Goal: Task Accomplishment & Management: Complete application form

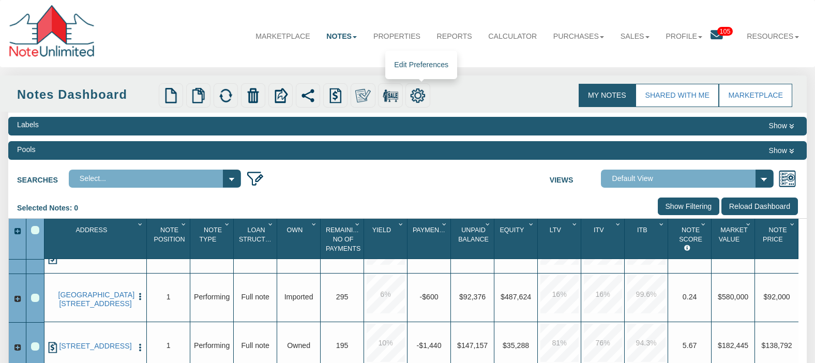
click at [425, 94] on img at bounding box center [418, 96] width 16 height 16
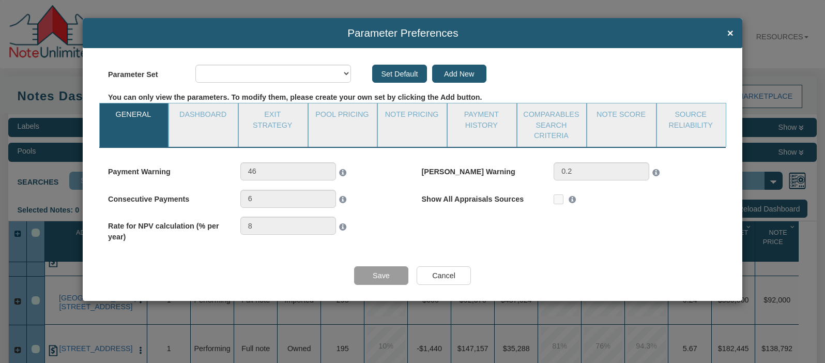
select select "object:36757"
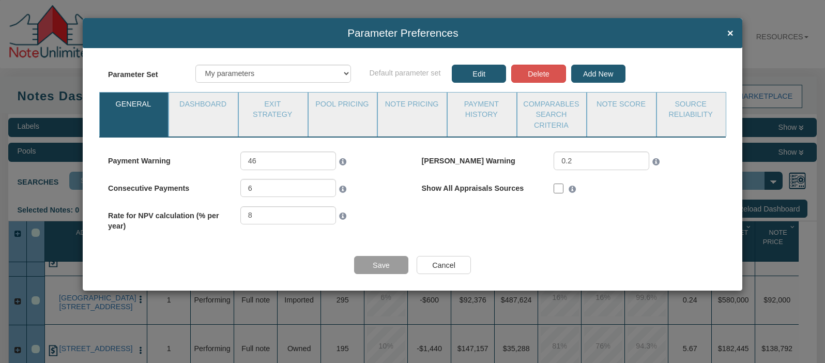
click at [102, 25] on div "Parameter Preferences ×" at bounding box center [413, 33] width 660 height 30
click at [729, 32] on span "×" at bounding box center [730, 33] width 6 height 12
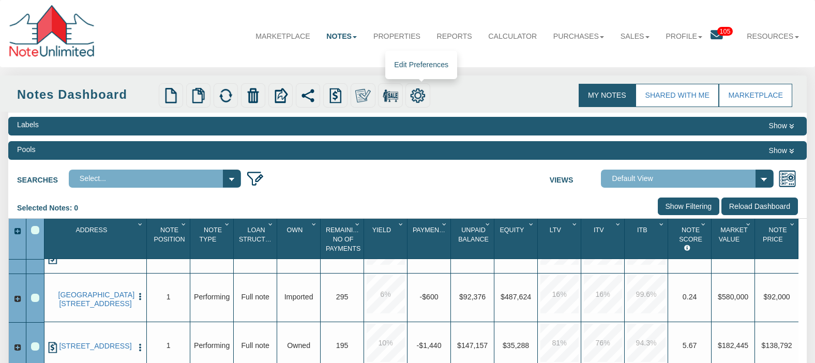
click at [419, 89] on img at bounding box center [418, 96] width 16 height 16
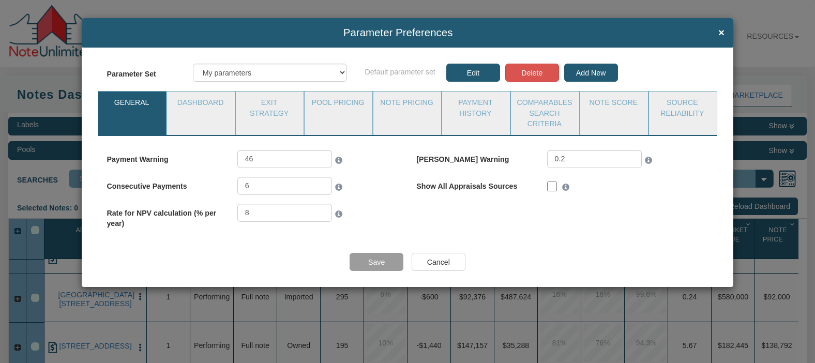
select select "object:37341"
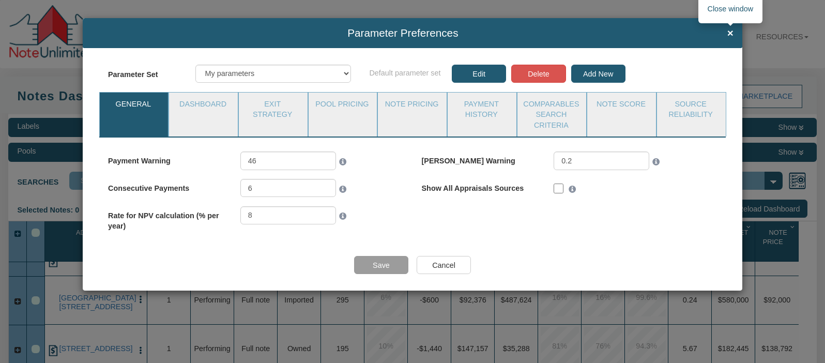
click at [729, 32] on span "×" at bounding box center [730, 33] width 6 height 12
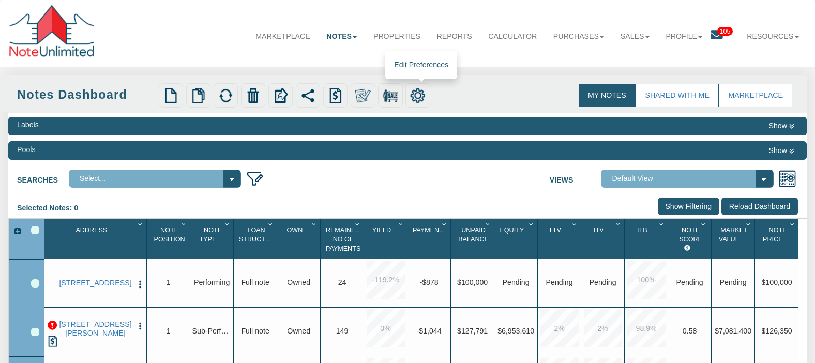
click at [424, 100] on img at bounding box center [418, 96] width 16 height 16
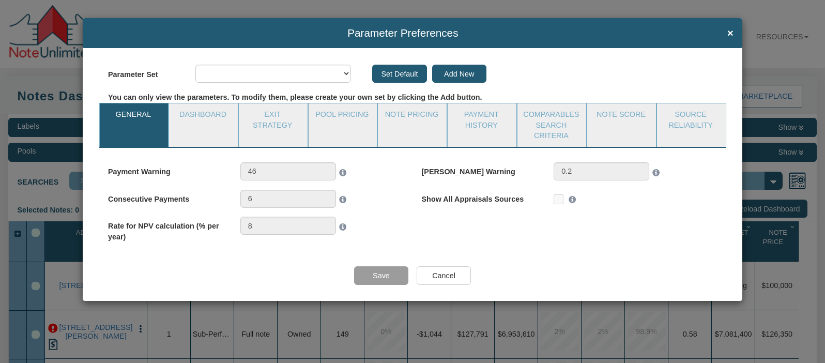
select select "object:2483"
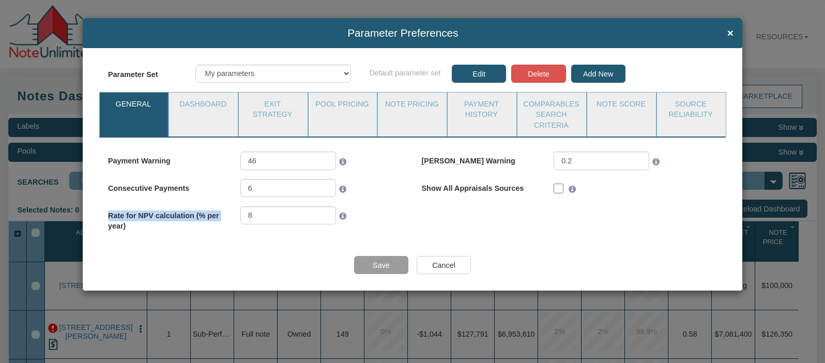
drag, startPoint x: 362, startPoint y: 224, endPoint x: 110, endPoint y: 225, distance: 252.3
click at [110, 225] on div "Rate for NPV calculation (% per year) 8" at bounding box center [255, 218] width 295 height 25
click at [483, 233] on div "Payment Warning 46 [PERSON_NAME] Warning 6" at bounding box center [412, 195] width 627 height 89
drag, startPoint x: 344, startPoint y: 74, endPoint x: 276, endPoint y: 42, distance: 75.6
click at [276, 42] on form "Parameter Preferences × Parameter Set Defaults My parameters Group parameter se…" at bounding box center [413, 154] width 660 height 272
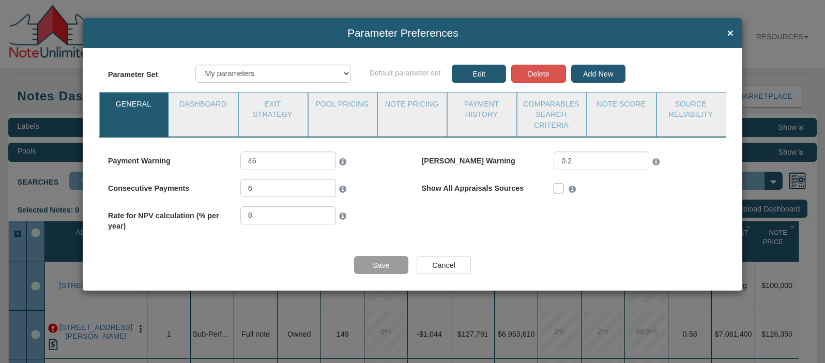
click at [683, 217] on div "Payment Warning 46 [PERSON_NAME] Warning 6" at bounding box center [412, 195] width 627 height 89
click at [508, 237] on div "Payment Warning 46 [PERSON_NAME] Warning 6" at bounding box center [412, 195] width 627 height 89
click at [586, 224] on div "Payment Warning 46 [PERSON_NAME] Warning 6" at bounding box center [412, 195] width 627 height 89
click at [730, 34] on span "×" at bounding box center [730, 33] width 6 height 12
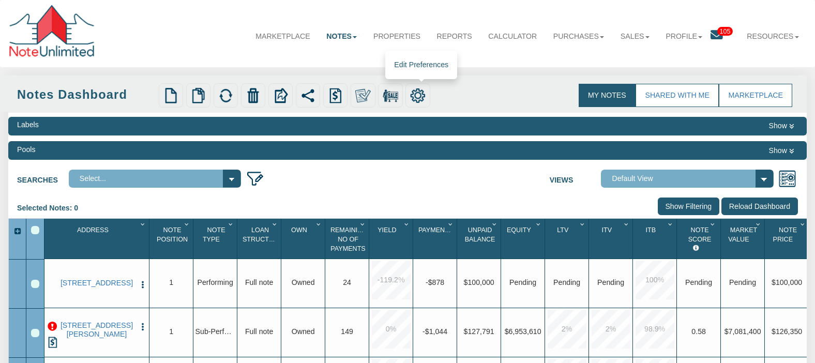
click at [418, 96] on img at bounding box center [418, 96] width 16 height 16
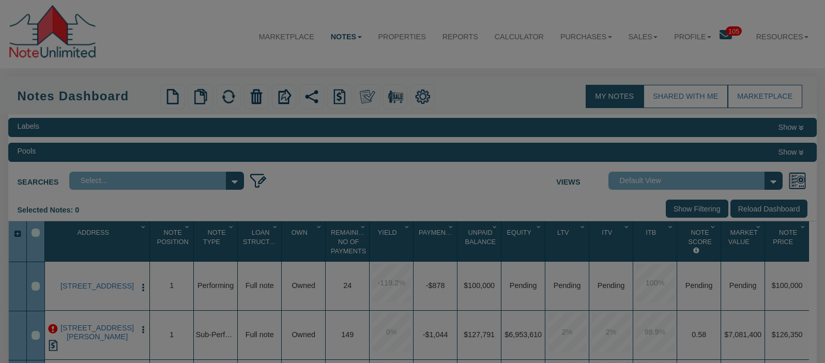
select select "object:3214"
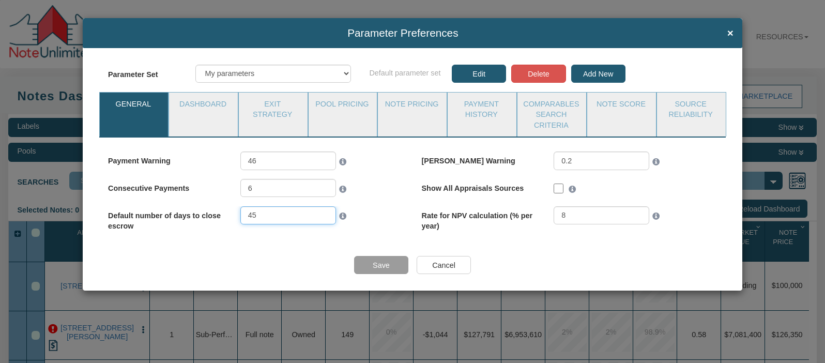
drag, startPoint x: 266, startPoint y: 216, endPoint x: 248, endPoint y: 216, distance: 17.6
click at [248, 216] on input "45" at bounding box center [288, 215] width 96 height 18
type input "20"
click at [378, 267] on input "Save" at bounding box center [381, 265] width 54 height 18
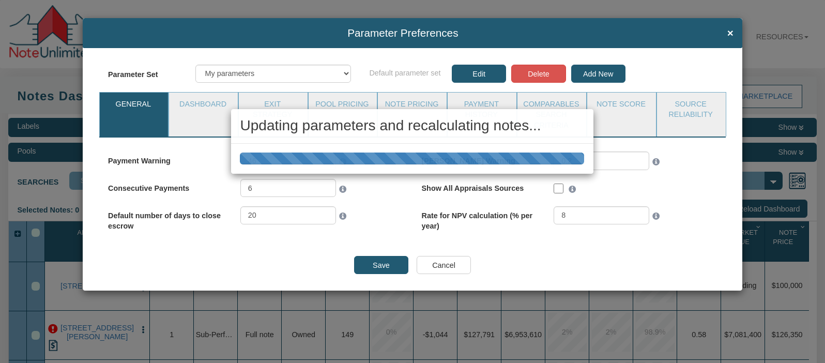
click at [155, 62] on div "Updating parameters and recalculating notes..." at bounding box center [412, 181] width 825 height 363
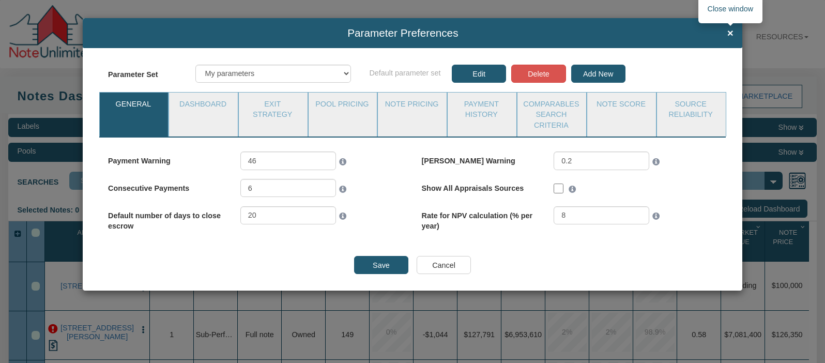
click at [732, 35] on span "×" at bounding box center [730, 33] width 6 height 12
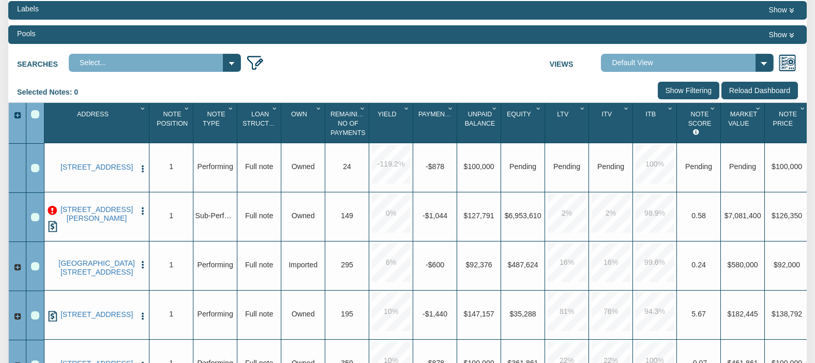
scroll to position [117, 0]
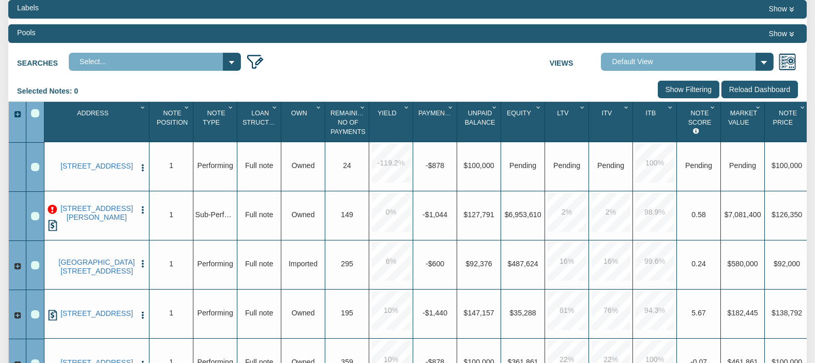
click at [143, 170] on img "button" at bounding box center [142, 167] width 9 height 9
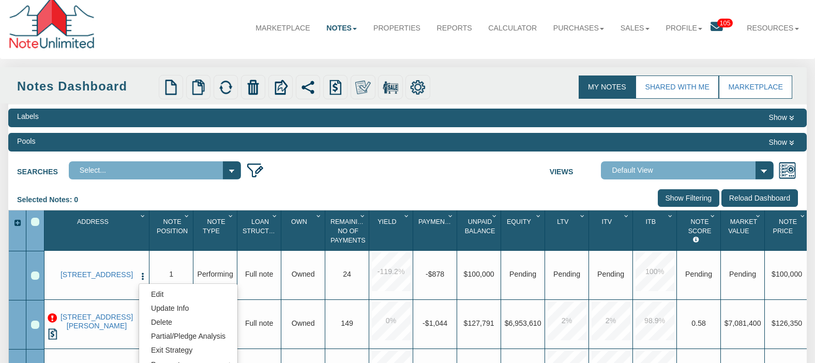
scroll to position [3, 0]
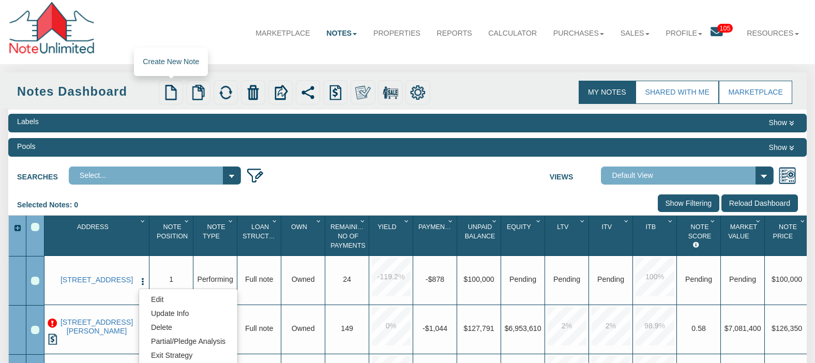
click at [170, 96] on img at bounding box center [171, 93] width 16 height 16
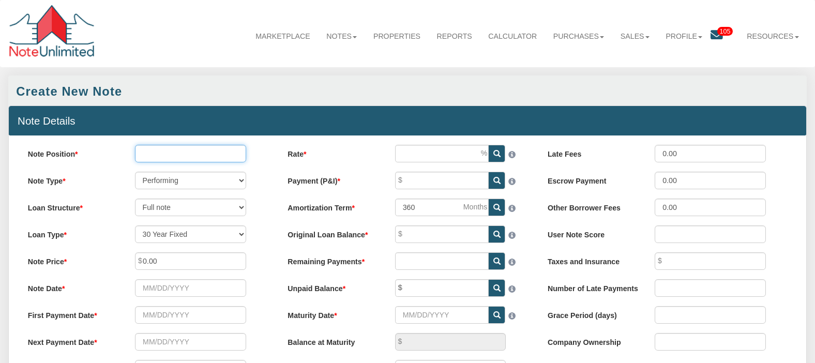
click at [188, 155] on input "Note Position" at bounding box center [190, 154] width 111 height 18
type input "1"
click at [422, 158] on input "Rate" at bounding box center [442, 154] width 94 height 18
type input "12.00"
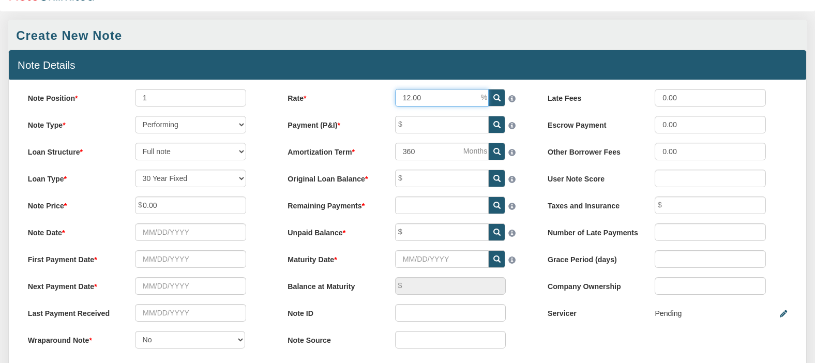
scroll to position [83, 0]
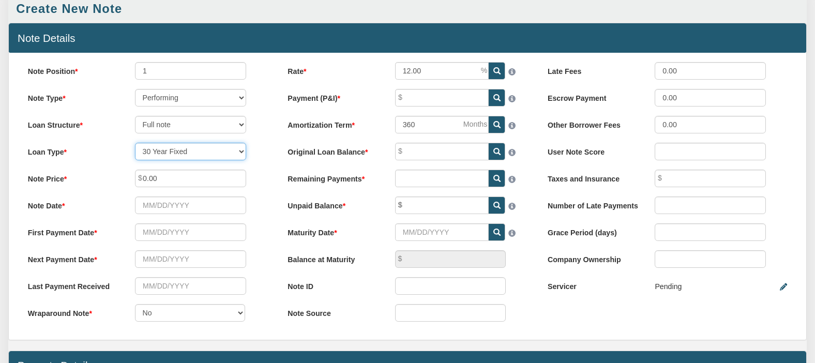
select select "string:CUST_BALLOON"
click at [135, 145] on select "30 Year Fixed 15 Year Fixed 20 Year Fixed 40 Year Fixed 5 years balloon loan wi…" at bounding box center [190, 152] width 111 height 18
type input "0.00"
click at [194, 182] on input "0.00" at bounding box center [190, 179] width 111 height 18
type input "0"
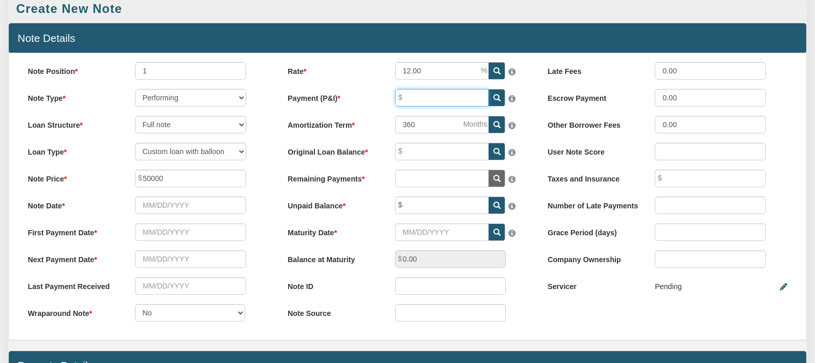
type input "50,000.00"
click at [431, 100] on input "Payment (P&I)" at bounding box center [442, 98] width 94 height 18
type input "978.13"
click at [495, 153] on icon at bounding box center [496, 151] width 7 height 7
type input "95,092.17"
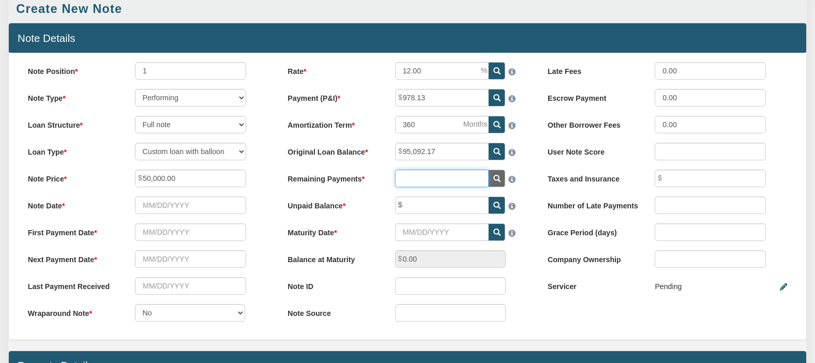
click at [415, 181] on input "text" at bounding box center [442, 179] width 94 height 18
type input "200"
click at [438, 209] on input "text" at bounding box center [442, 205] width 94 height 18
click at [450, 207] on input "text" at bounding box center [442, 205] width 94 height 18
click at [458, 238] on input "Maturity Date" at bounding box center [442, 232] width 94 height 18
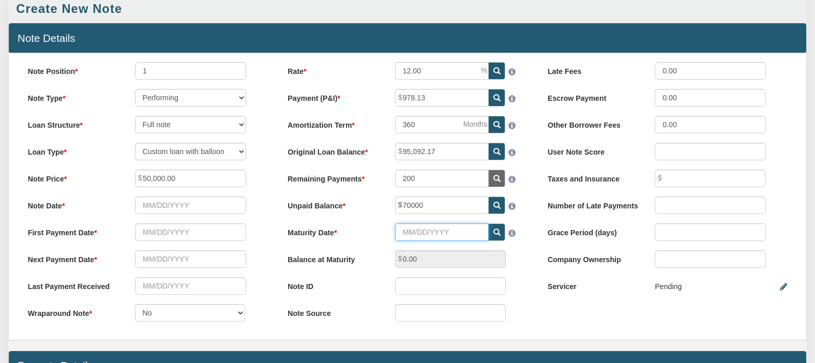
type input "70,000.00"
click at [426, 238] on input "Maturity Date" at bounding box center [442, 232] width 94 height 18
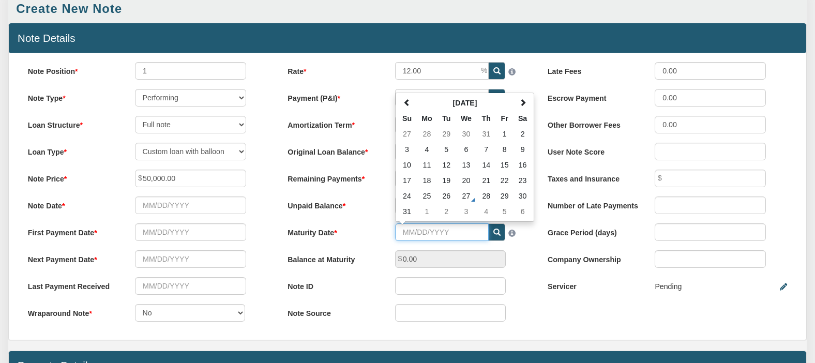
click at [417, 237] on input "Maturity Date" at bounding box center [442, 232] width 94 height 18
click at [530, 313] on div "Note Source" at bounding box center [407, 313] width 257 height 18
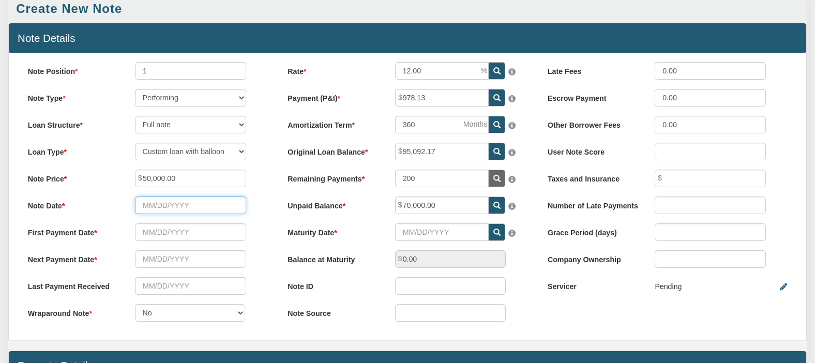
click at [163, 208] on input "Note Date" at bounding box center [190, 205] width 111 height 18
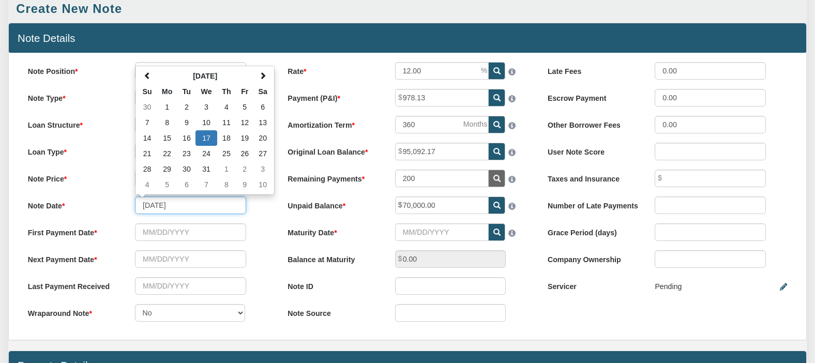
click at [182, 208] on input "[DATE]" at bounding box center [190, 205] width 111 height 18
type input "[DATE]"
click at [174, 234] on input "text" at bounding box center [190, 232] width 111 height 18
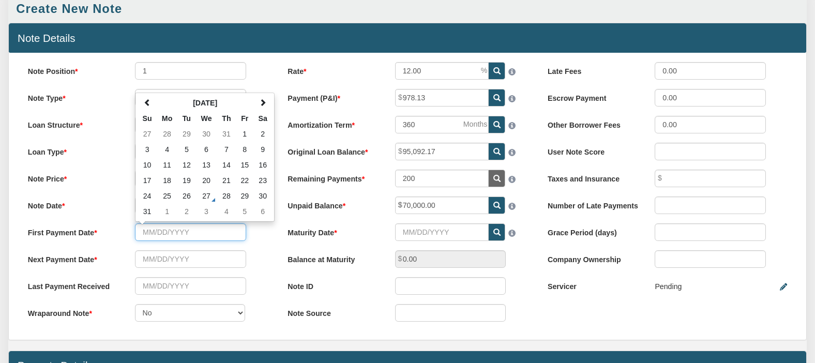
click at [154, 232] on input "text" at bounding box center [190, 232] width 111 height 18
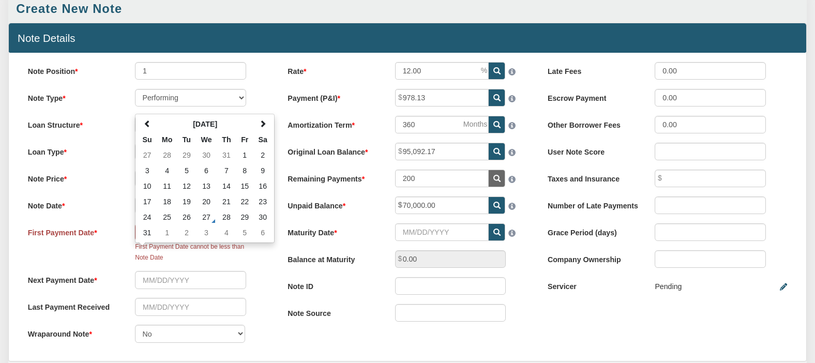
click at [252, 271] on div "Note Position 1 Note Type Performing Forthcoming Non-Performing REO Sub-Perform…" at bounding box center [148, 207] width 260 height 290
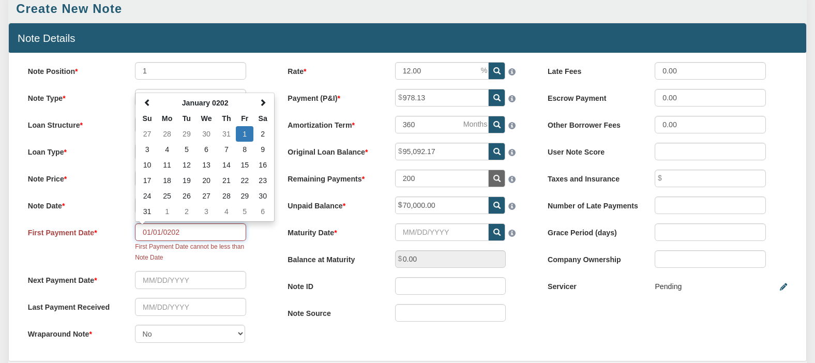
drag, startPoint x: 192, startPoint y: 235, endPoint x: 178, endPoint y: 239, distance: 15.1
click at [176, 236] on input "01/01/0202" at bounding box center [190, 232] width 111 height 18
click at [265, 262] on div "First Payment Date 01/01/0202 January 0202 Su Mo Tu We Th Fr Sa 27 28 29 30 31 …" at bounding box center [147, 242] width 257 height 39
drag, startPoint x: 145, startPoint y: 236, endPoint x: 153, endPoint y: 234, distance: 7.9
click at [153, 234] on input "01/01/0202" at bounding box center [190, 232] width 111 height 18
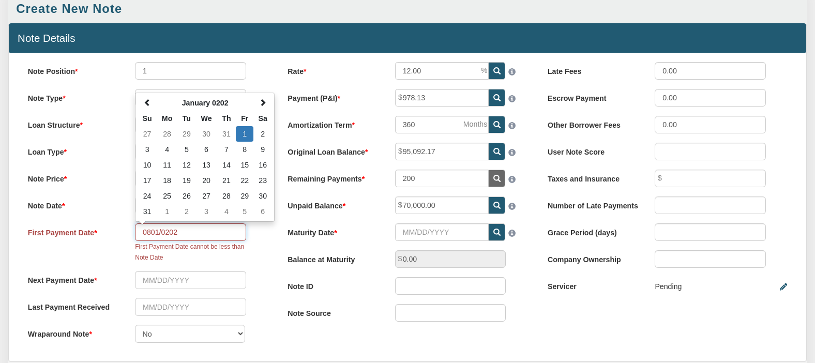
click at [186, 237] on input "0801/0202" at bounding box center [190, 232] width 111 height 18
click at [189, 235] on input "12/29/0201" at bounding box center [190, 232] width 111 height 18
click at [189, 236] on input "12/29/0201" at bounding box center [190, 232] width 111 height 18
type input "1"
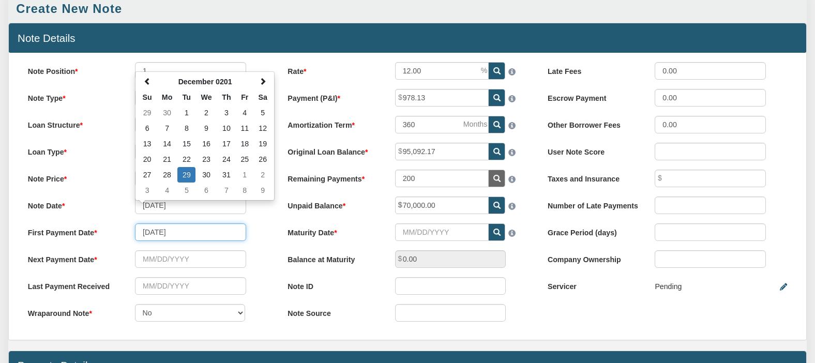
type input "[DATE]"
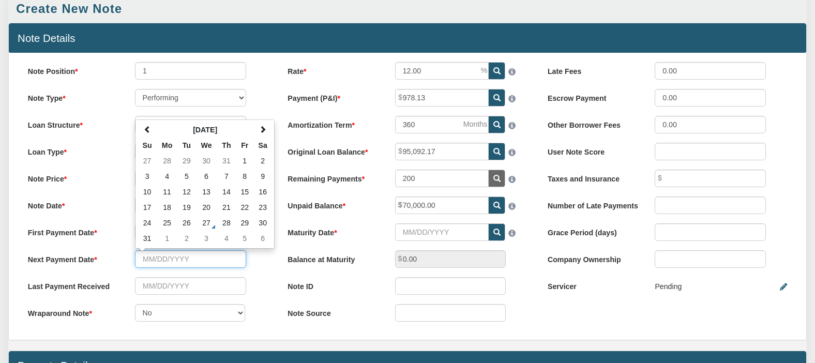
click at [172, 264] on input "text" at bounding box center [190, 259] width 111 height 18
click at [163, 261] on input "text" at bounding box center [190, 259] width 111 height 18
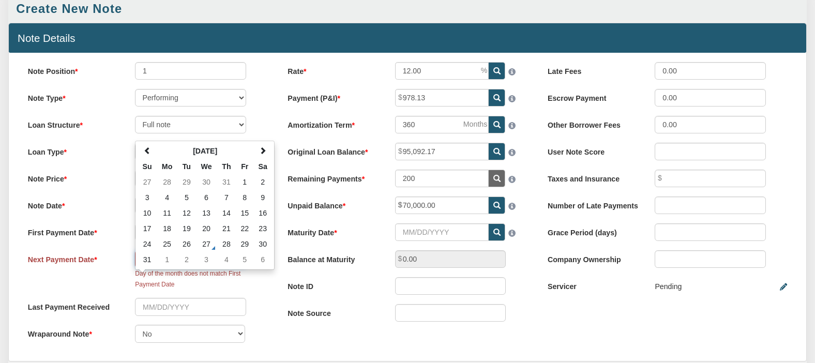
type input "00"
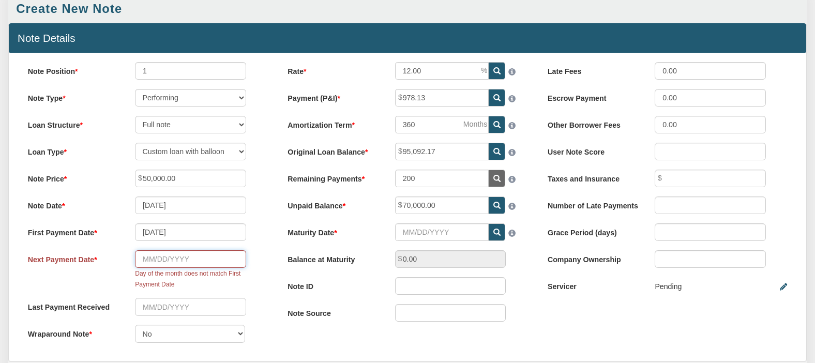
click at [197, 265] on input "text" at bounding box center [190, 259] width 111 height 18
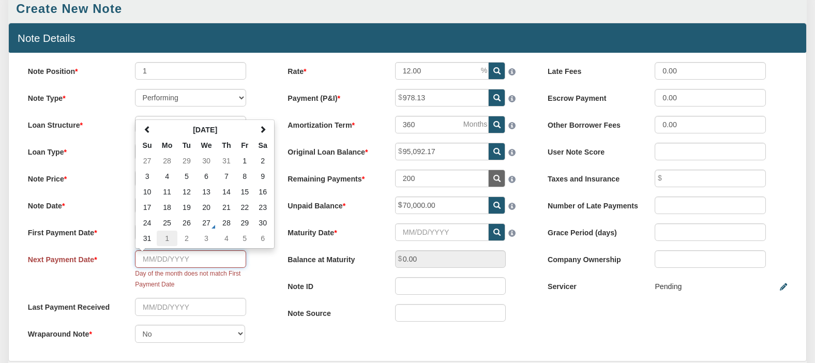
click at [166, 243] on td "1" at bounding box center [167, 239] width 21 height 16
type input "[DATE]"
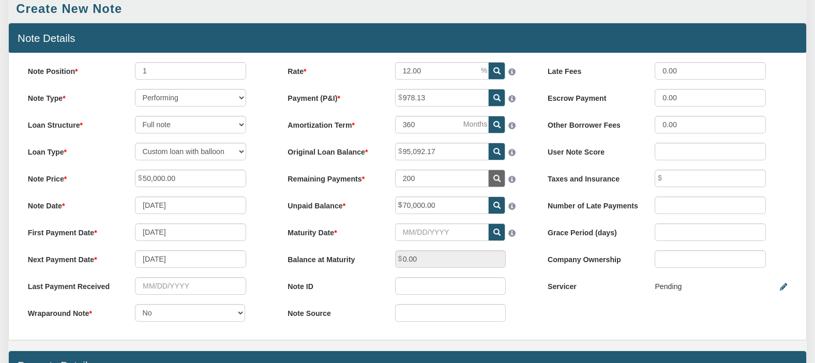
click at [497, 236] on icon at bounding box center [496, 231] width 7 height 7
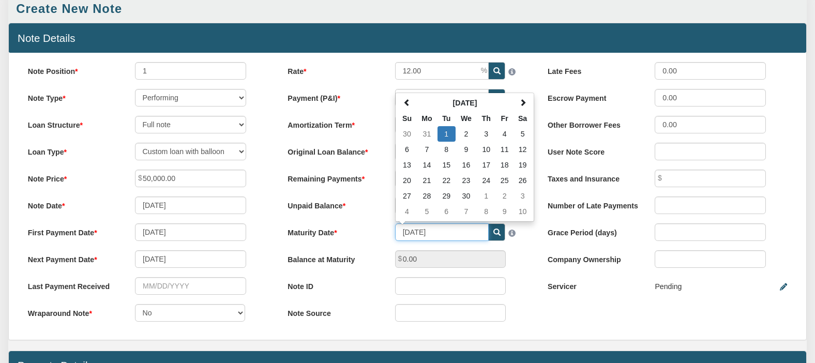
drag, startPoint x: 449, startPoint y: 235, endPoint x: 400, endPoint y: 236, distance: 48.6
click at [400, 236] on input "[DATE]" at bounding box center [442, 232] width 94 height 18
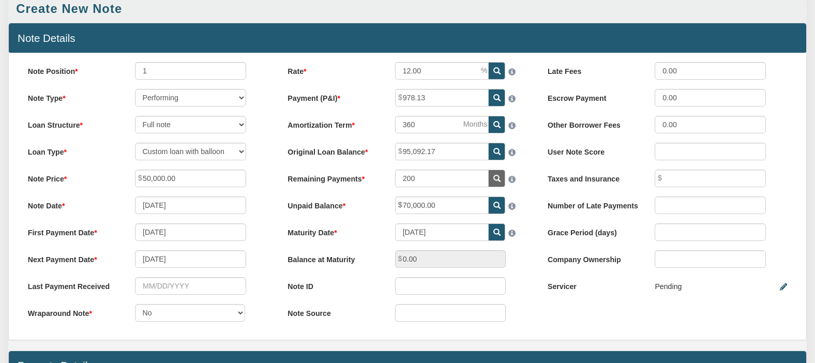
click at [376, 238] on label "Maturity Date" at bounding box center [332, 230] width 107 height 14
click at [395, 239] on input "[DATE]" at bounding box center [442, 232] width 94 height 18
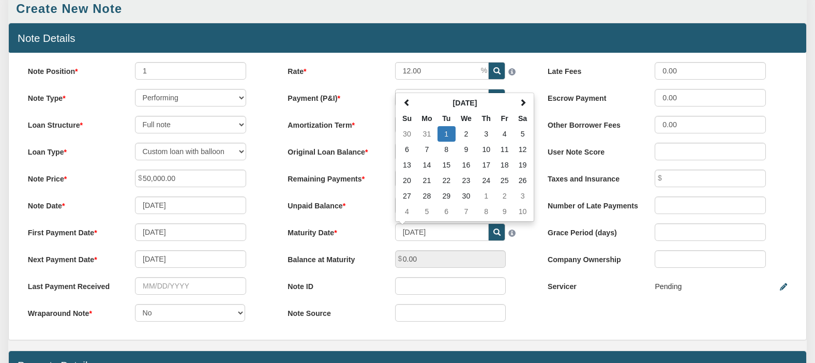
click at [530, 304] on div "Rate 12.00 Payment (P&I) 978.13 Amortization Term 360 200 Su" at bounding box center [408, 196] width 260 height 269
drag, startPoint x: 451, startPoint y: 236, endPoint x: 391, endPoint y: 236, distance: 60.0
click at [391, 236] on div "[DATE] [DATE] Su Mo Tu We Th Fr Sa 30 31 1 2 3 4 5 6 7 8 9 10 11 12 13 14 15 16…" at bounding box center [461, 232] width 150 height 18
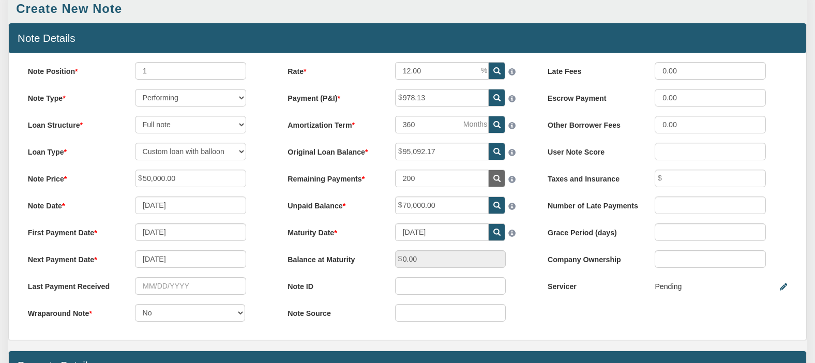
click at [522, 295] on div "Note ID" at bounding box center [407, 286] width 257 height 18
drag, startPoint x: 418, startPoint y: 180, endPoint x: 395, endPoint y: 178, distance: 23.4
click at [398, 179] on input "200" at bounding box center [442, 179] width 94 height 18
drag, startPoint x: 517, startPoint y: 267, endPoint x: 388, endPoint y: 264, distance: 129.8
click at [388, 264] on div "Balance at Maturity 0.00" at bounding box center [407, 259] width 257 height 18
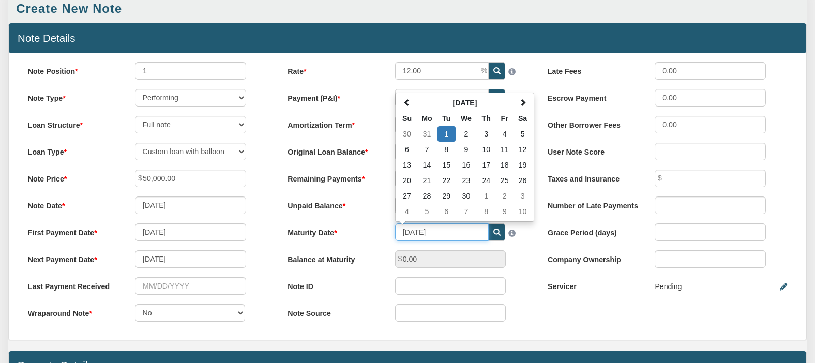
drag, startPoint x: 443, startPoint y: 238, endPoint x: 432, endPoint y: 237, distance: 10.9
click at [432, 237] on input "[DATE]" at bounding box center [442, 232] width 94 height 18
type input "[DATE]"
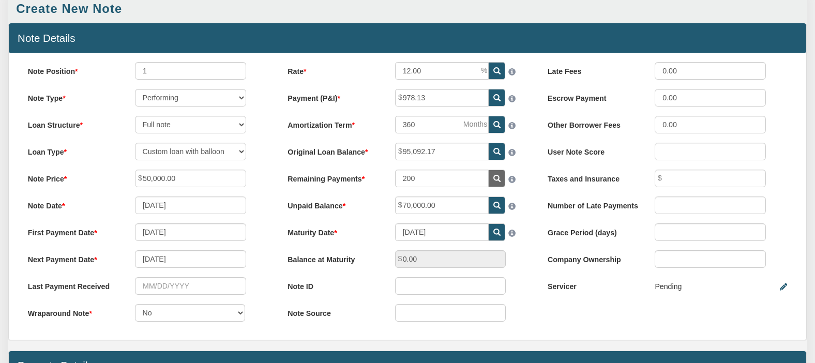
click at [531, 283] on div "Note ID" at bounding box center [407, 286] width 257 height 18
click at [357, 265] on label "Balance at Maturity" at bounding box center [332, 257] width 107 height 14
drag, startPoint x: 137, startPoint y: 154, endPoint x: 548, endPoint y: 338, distance: 449.8
click at [548, 338] on div "Note Position 1 Note Type Performing Forthcoming Non-Performing REO Sub-Perform…" at bounding box center [407, 196] width 797 height 287
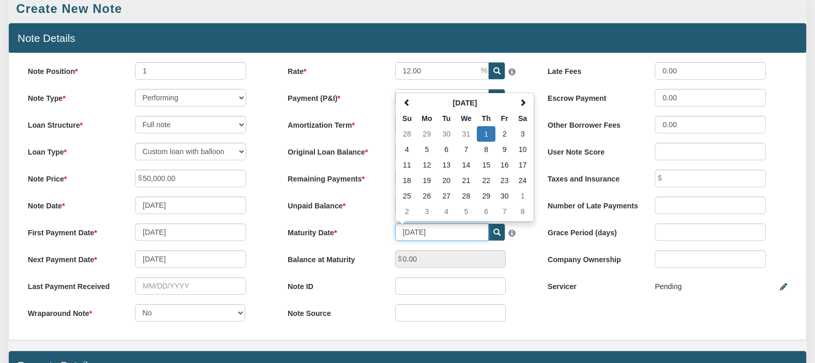
drag, startPoint x: 398, startPoint y: 237, endPoint x: 445, endPoint y: 238, distance: 47.1
click at [445, 238] on input "[DATE]" at bounding box center [442, 232] width 94 height 18
click at [563, 310] on div "Note Position 1 Note Type Performing Forthcoming Non-Performing REO Sub-Perform…" at bounding box center [407, 196] width 797 height 287
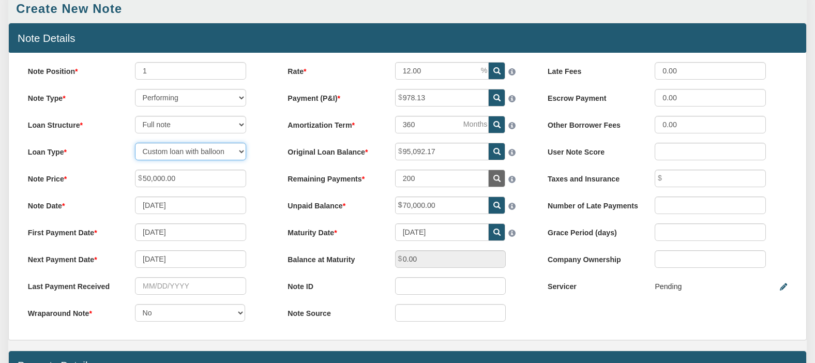
drag, startPoint x: 143, startPoint y: 154, endPoint x: 543, endPoint y: 319, distance: 432.7
click at [543, 319] on div "Note Position 1 Note Type Performing Forthcoming Non-Performing REO Sub-Perform…" at bounding box center [407, 196] width 797 height 287
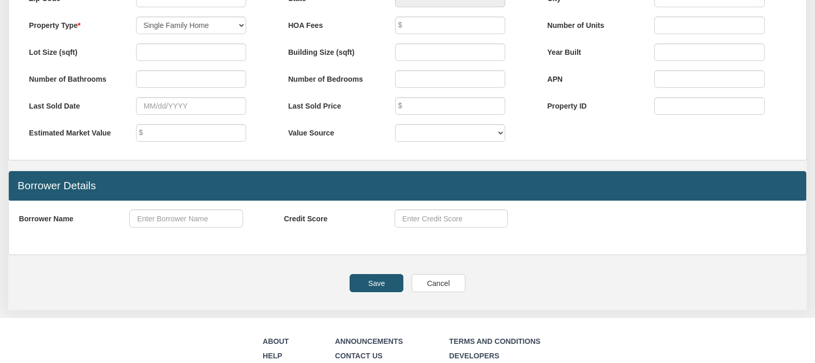
scroll to position [513, 0]
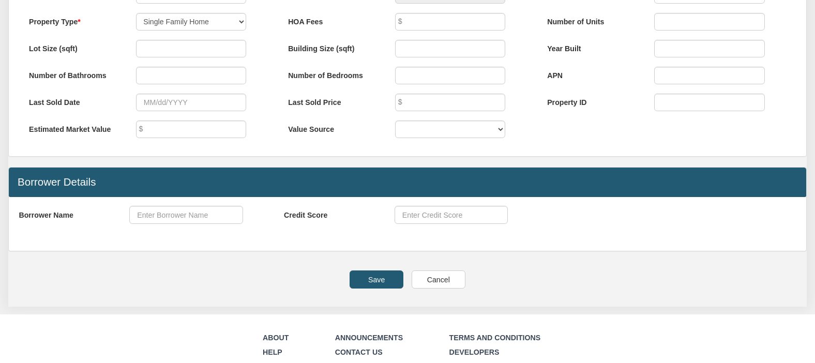
click at [379, 288] on input "Save" at bounding box center [376, 279] width 54 height 18
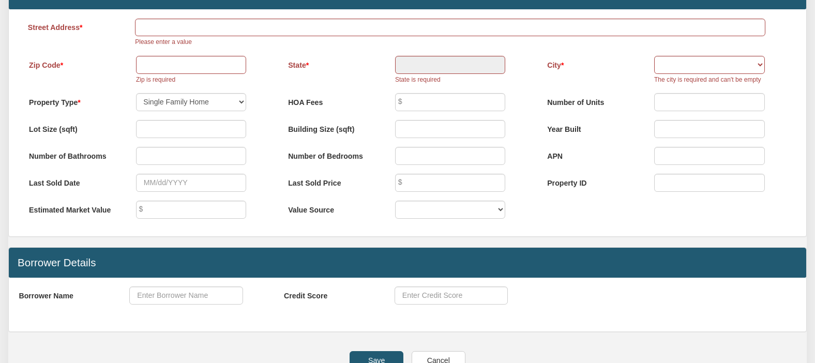
scroll to position [358, 0]
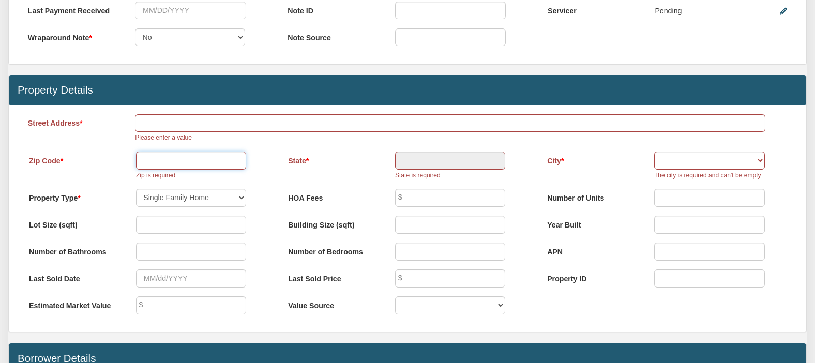
click at [164, 165] on input "text" at bounding box center [191, 160] width 111 height 18
type input "75329"
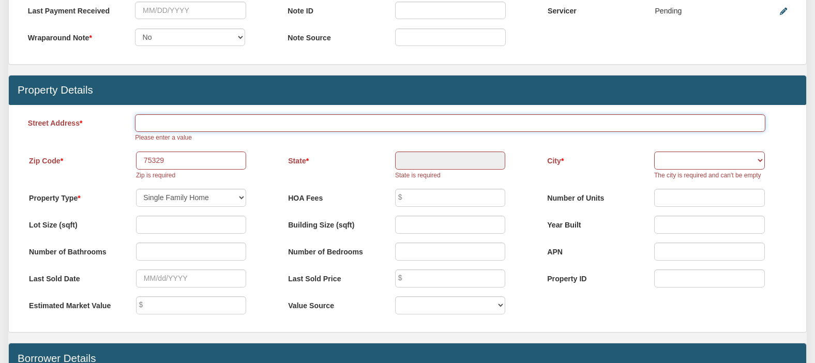
type input "Kiriati 3"
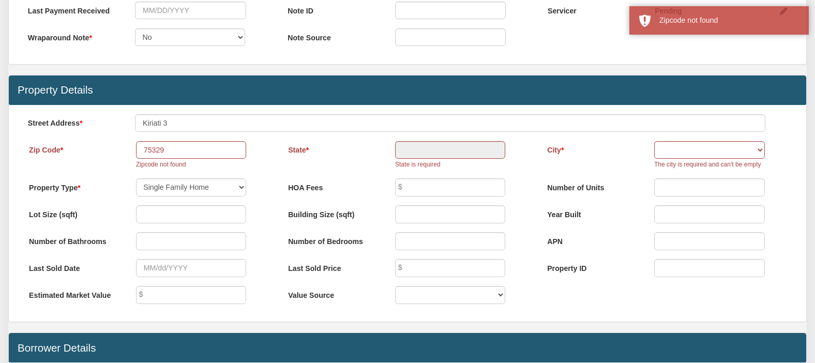
click at [265, 172] on div "Menu Marketplace Notes Dashboard Transactions Properties Reports Calculator 105" at bounding box center [407, 117] width 815 height 951
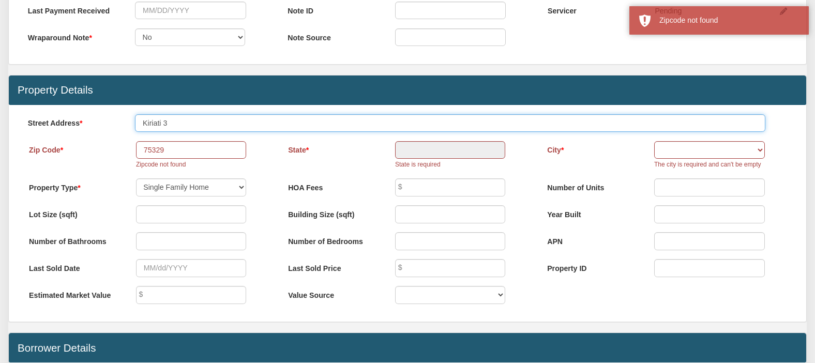
drag, startPoint x: 182, startPoint y: 129, endPoint x: 137, endPoint y: 124, distance: 45.3
click at [137, 124] on input "Kiriati 3" at bounding box center [450, 123] width 630 height 18
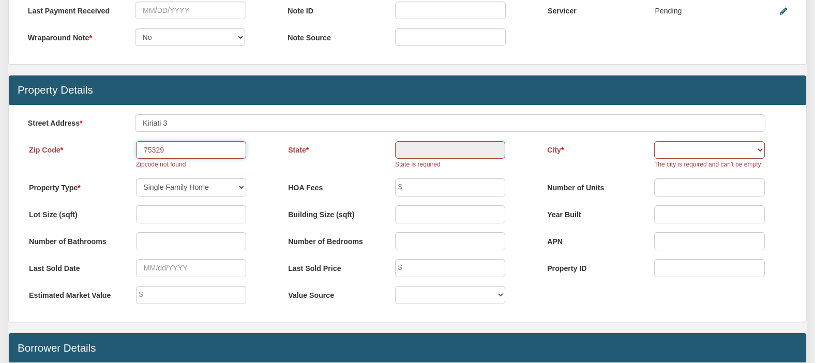
drag, startPoint x: 183, startPoint y: 158, endPoint x: 123, endPoint y: 153, distance: 60.7
click at [123, 153] on div "Zip Code 75329 Zipcode not found" at bounding box center [148, 155] width 256 height 28
type input "94306"
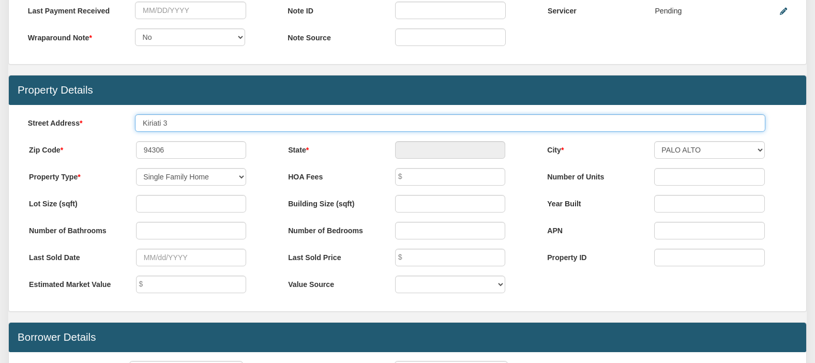
type input "CA"
select select "string:PALO ALTO"
drag, startPoint x: 145, startPoint y: 127, endPoint x: 98, endPoint y: 125, distance: 47.6
click at [98, 125] on div "Street Address Kiriati 3" at bounding box center [407, 123] width 777 height 18
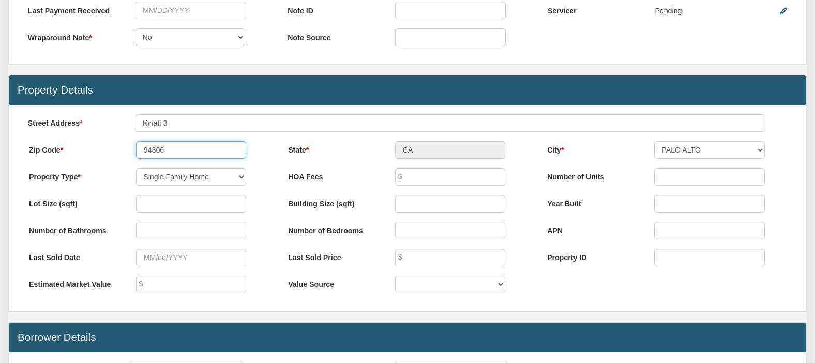
drag, startPoint x: 180, startPoint y: 154, endPoint x: 133, endPoint y: 150, distance: 46.7
click at [133, 150] on div "94306" at bounding box center [191, 150] width 128 height 18
type input "9"
type input "1001"
select select "?"
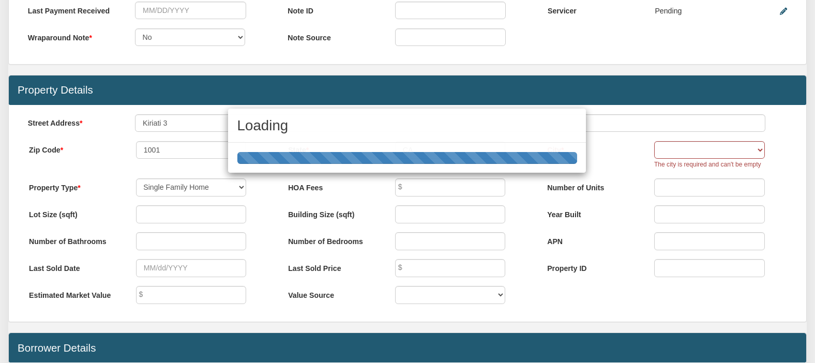
click at [524, 183] on div "Menu Marketplace Notes Dashboard Transactions Properties Reports Calculator 105" at bounding box center [407, 117] width 815 height 951
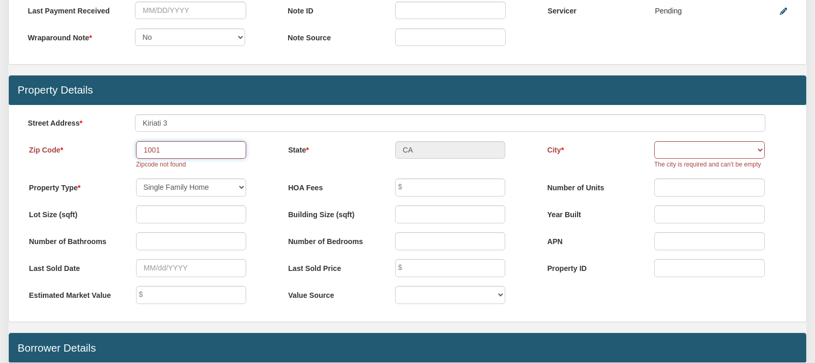
drag, startPoint x: 159, startPoint y: 156, endPoint x: 135, endPoint y: 156, distance: 24.3
click at [135, 156] on div "1001 Zipcode not found" at bounding box center [191, 155] width 128 height 28
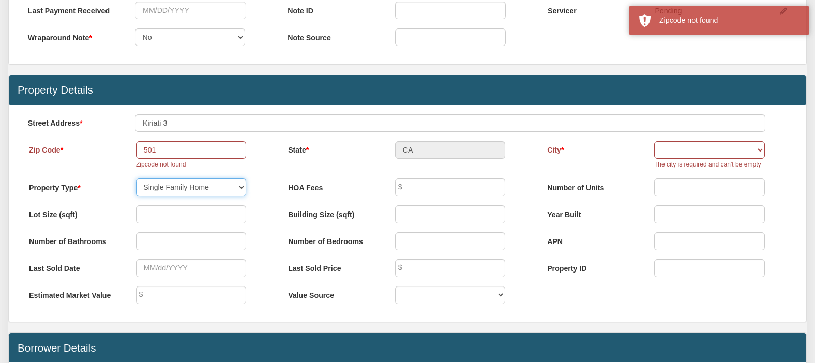
drag, startPoint x: 176, startPoint y: 195, endPoint x: 393, endPoint y: 213, distance: 217.9
click at [393, 213] on div "Zip Code 501 Zipcode not found State CA City" at bounding box center [408, 227] width 780 height 172
drag, startPoint x: 733, startPoint y: 159, endPoint x: 513, endPoint y: 172, distance: 220.6
click at [513, 172] on div "Zip Code 501 Zipcode not found State CA City The сity is required and can't be …" at bounding box center [407, 159] width 777 height 37
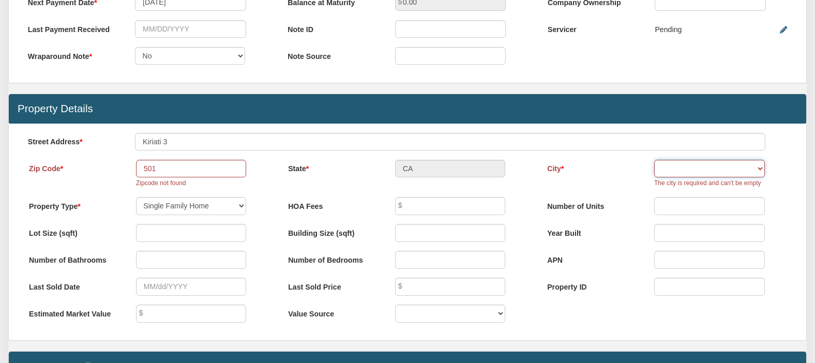
scroll to position [441, 0]
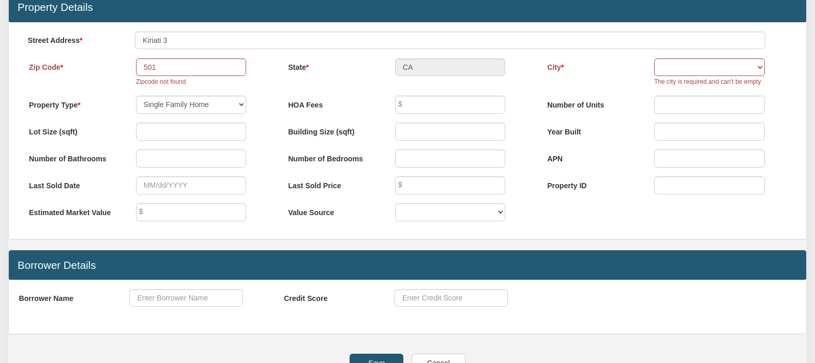
click at [416, 70] on div "CA" at bounding box center [450, 67] width 128 height 18
click at [172, 70] on input "501" at bounding box center [191, 67] width 111 height 18
click at [145, 73] on input "501" at bounding box center [191, 67] width 111 height 18
type input "00501"
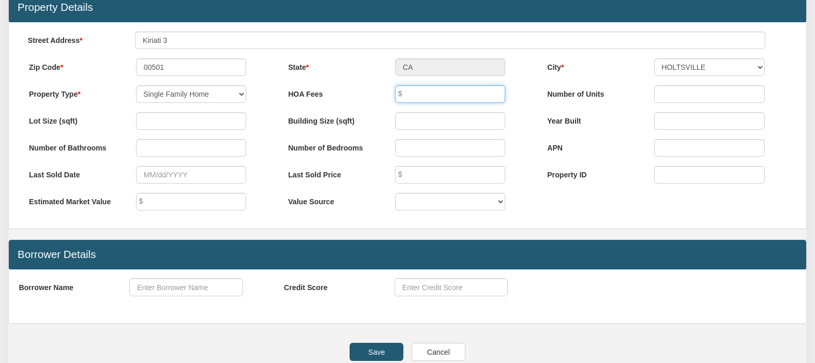
type input "NY"
select select "string:[GEOGRAPHIC_DATA]"
click at [488, 103] on input "text" at bounding box center [450, 94] width 111 height 18
click at [309, 139] on div "Building Size (sqft)" at bounding box center [407, 125] width 259 height 27
click at [207, 72] on input "00501" at bounding box center [191, 67] width 111 height 18
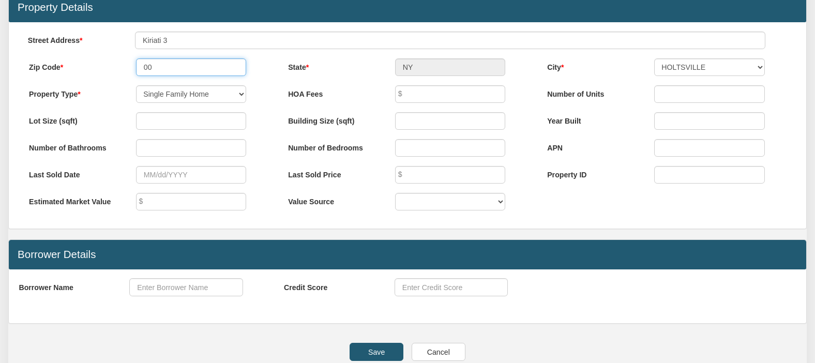
type input "0"
type input "94306"
type input "CA"
drag, startPoint x: 188, startPoint y: 71, endPoint x: 106, endPoint y: 71, distance: 82.2
click at [106, 71] on div "Zip Code 94306" at bounding box center [148, 67] width 256 height 18
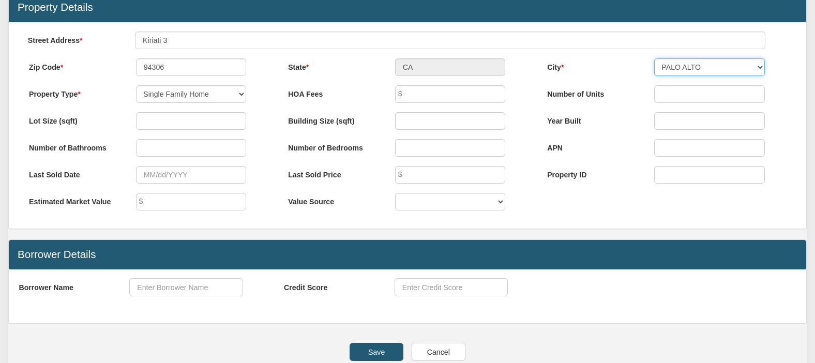
select select "string:PALO ALTO"
drag, startPoint x: 730, startPoint y: 73, endPoint x: 209, endPoint y: 73, distance: 520.5
click at [209, 73] on div "Zip Code 94306 State CA City [GEOGRAPHIC_DATA]" at bounding box center [407, 71] width 777 height 27
type input "00501"
type input "NY"
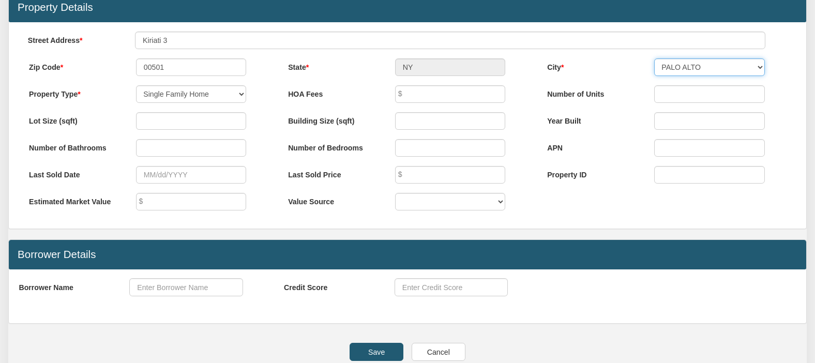
select select "string:[GEOGRAPHIC_DATA]"
drag, startPoint x: 675, startPoint y: 73, endPoint x: 191, endPoint y: 71, distance: 483.8
click at [191, 71] on div "Zip Code 00501 State [GEOGRAPHIC_DATA] City [GEOGRAPHIC_DATA] INTERNAL REVENUE …" at bounding box center [407, 71] width 777 height 27
click at [439, 103] on input "text" at bounding box center [450, 94] width 111 height 18
click at [185, 75] on input "00501" at bounding box center [191, 67] width 111 height 18
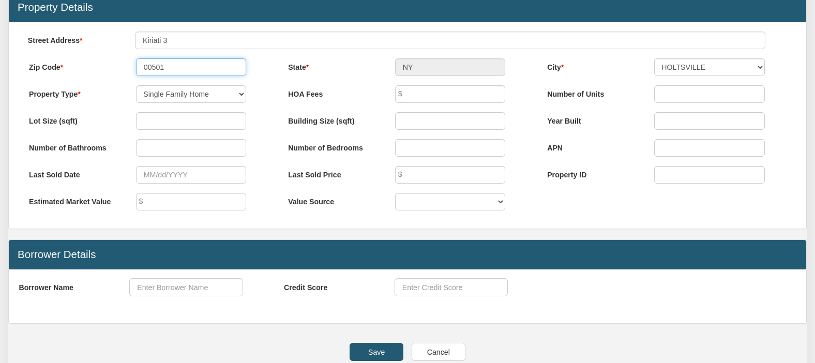
drag, startPoint x: 180, startPoint y: 73, endPoint x: 129, endPoint y: 66, distance: 51.1
click at [129, 66] on div "00501" at bounding box center [191, 67] width 128 height 18
type input "94306"
click at [300, 73] on label "State" at bounding box center [332, 65] width 107 height 14
type input "CA"
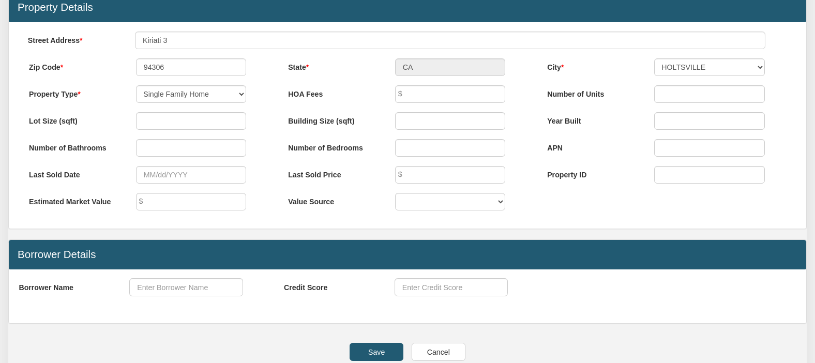
select select "string:PALO ALTO"
click at [594, 149] on label "APN" at bounding box center [591, 146] width 107 height 14
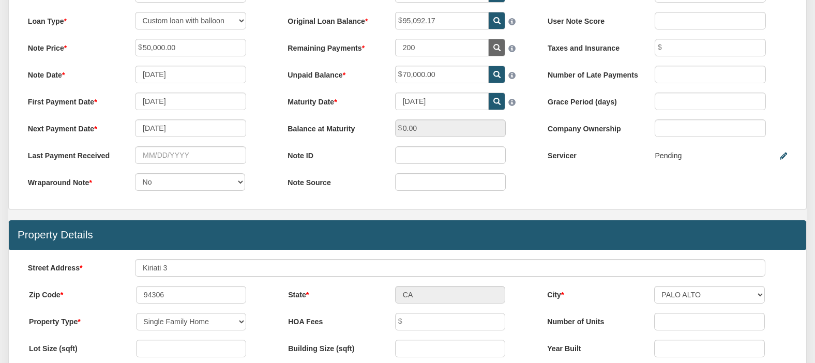
scroll to position [358, 0]
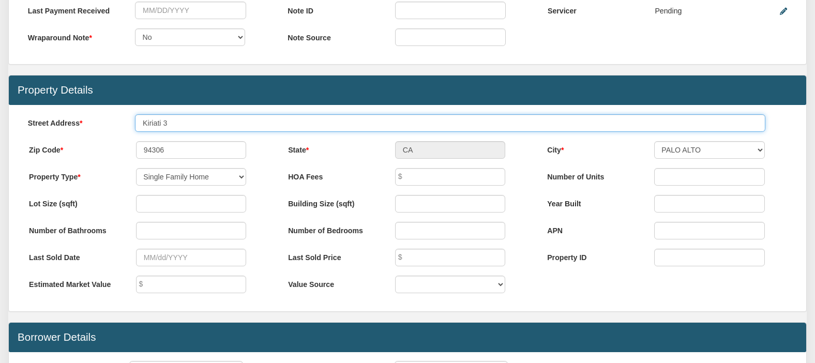
drag, startPoint x: 182, startPoint y: 128, endPoint x: 126, endPoint y: 123, distance: 56.1
click at [126, 123] on div "Kiriati 3" at bounding box center [450, 123] width 648 height 18
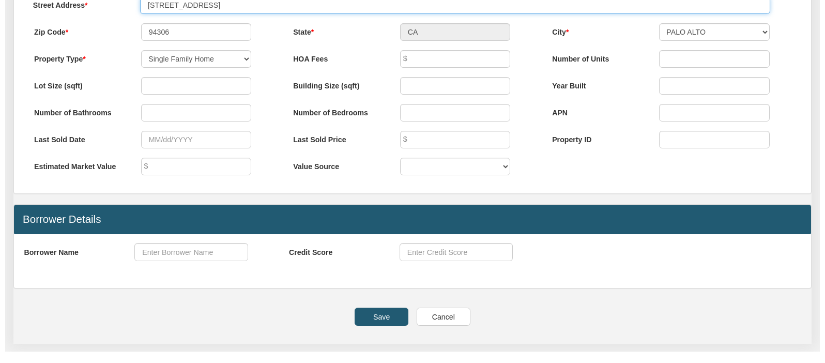
scroll to position [589, 0]
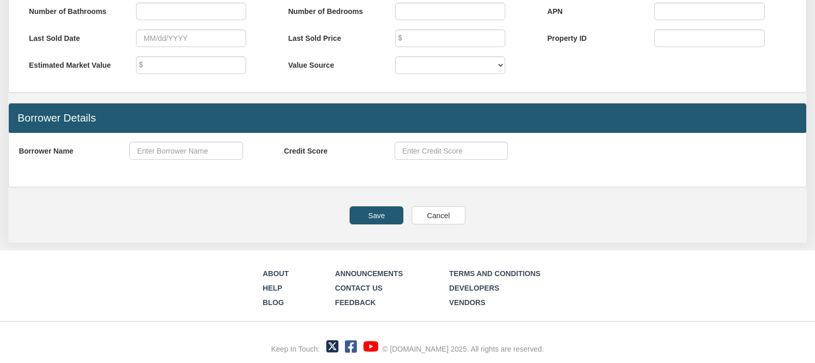
type input "[STREET_ADDRESS]"
click at [374, 213] on input "Save" at bounding box center [376, 215] width 54 height 18
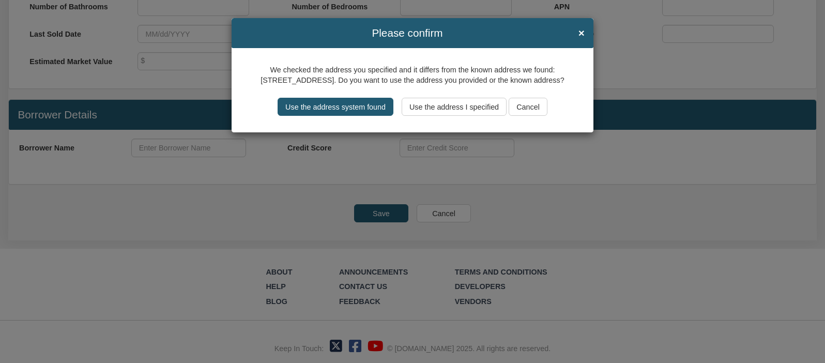
click at [453, 106] on input "Use the address I specified" at bounding box center [454, 107] width 105 height 18
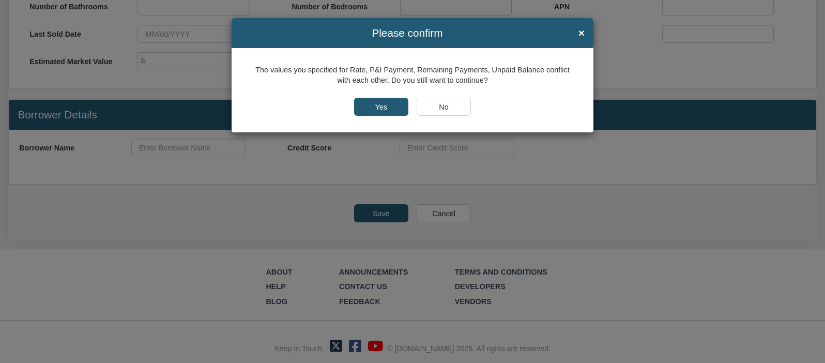
click at [385, 108] on input "Yes" at bounding box center [381, 107] width 54 height 18
click at [373, 104] on input "Yes" at bounding box center [381, 107] width 54 height 18
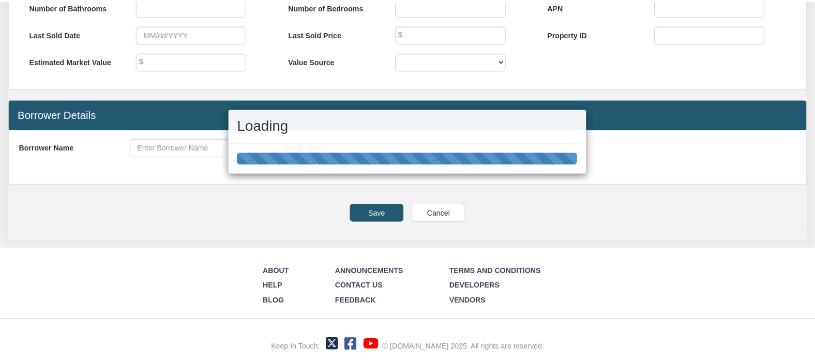
scroll to position [588, 0]
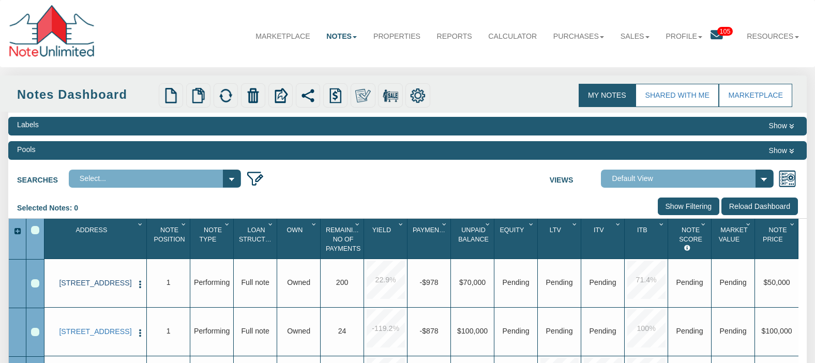
click at [87, 287] on link "[STREET_ADDRESS]" at bounding box center [95, 283] width 74 height 9
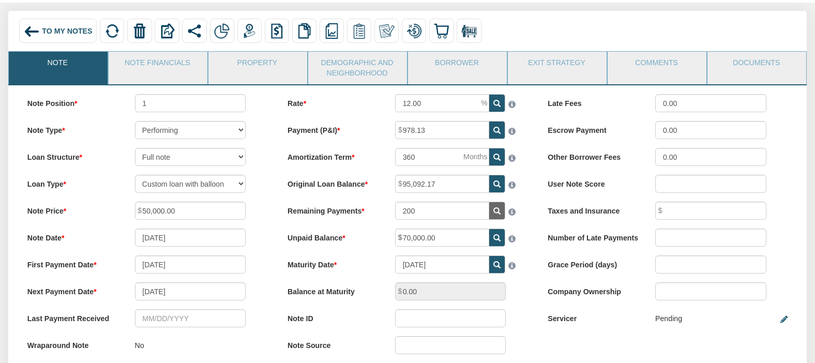
scroll to position [83, 0]
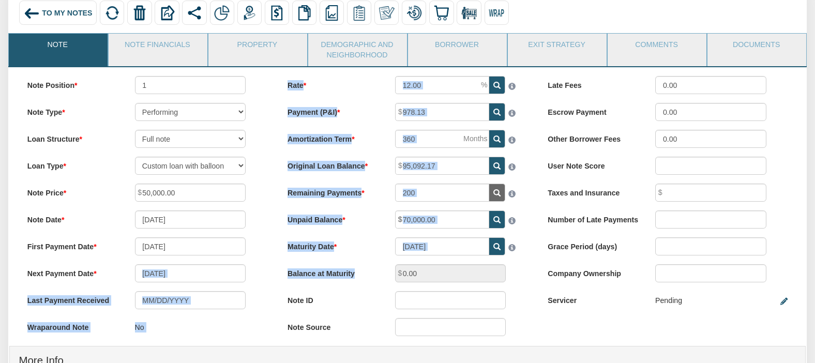
drag, startPoint x: 273, startPoint y: 277, endPoint x: 360, endPoint y: 282, distance: 87.0
click at [360, 76] on div "Note Position 1 Note Type Performing Forthcoming Non-Performing REO Sub-Perform…" at bounding box center [407, 76] width 781 height 0
click at [366, 261] on div "Rate 12.00 Payment (P&I) 978.13 Amortization Term 360 200" at bounding box center [407, 210] width 260 height 269
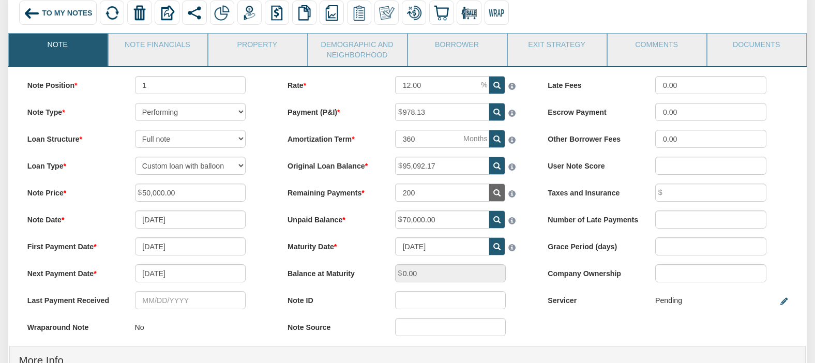
drag, startPoint x: 286, startPoint y: 221, endPoint x: 344, endPoint y: 222, distance: 57.9
click at [344, 222] on label "Unpaid Balance" at bounding box center [333, 217] width 108 height 14
drag, startPoint x: 284, startPoint y: 251, endPoint x: 337, endPoint y: 249, distance: 53.3
click at [342, 249] on label "Maturity Date" at bounding box center [333, 244] width 108 height 14
drag, startPoint x: 280, startPoint y: 223, endPoint x: 338, endPoint y: 224, distance: 57.9
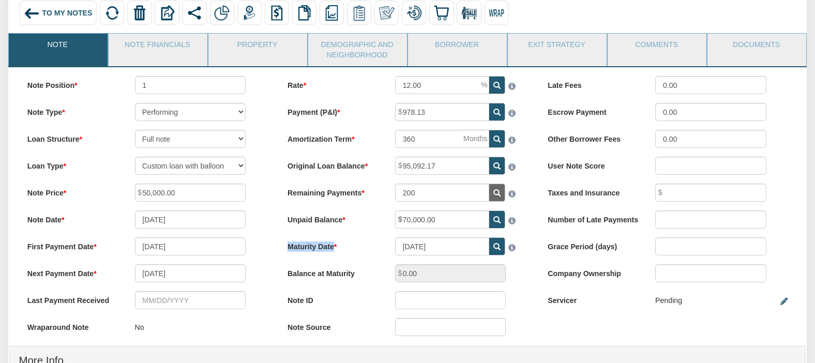
click at [342, 220] on label "Unpaid Balance" at bounding box center [333, 217] width 108 height 14
drag, startPoint x: 286, startPoint y: 253, endPoint x: 338, endPoint y: 253, distance: 51.2
click at [338, 252] on label "Maturity Date" at bounding box center [333, 244] width 108 height 14
click at [48, 16] on span "To My Notes" at bounding box center [67, 13] width 50 height 8
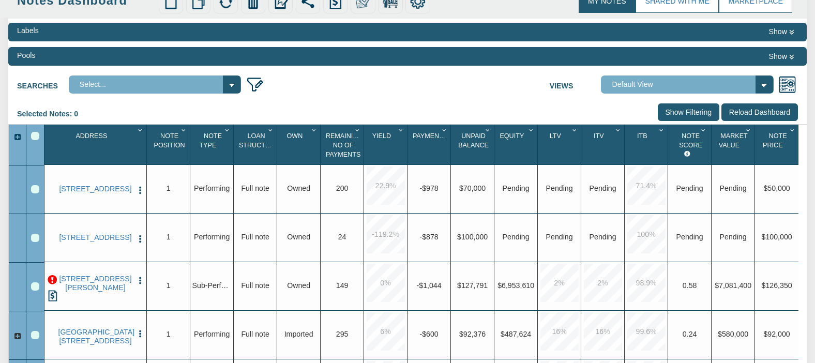
scroll to position [99, 0]
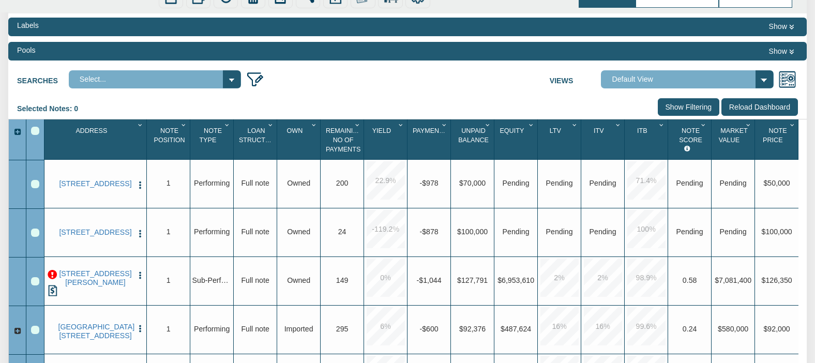
click at [139, 180] on img "button" at bounding box center [139, 184] width 9 height 9
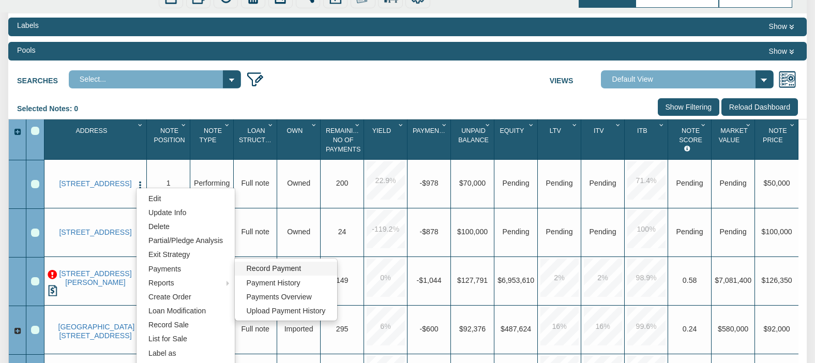
click at [297, 271] on link "Record Payment" at bounding box center [286, 269] width 103 height 14
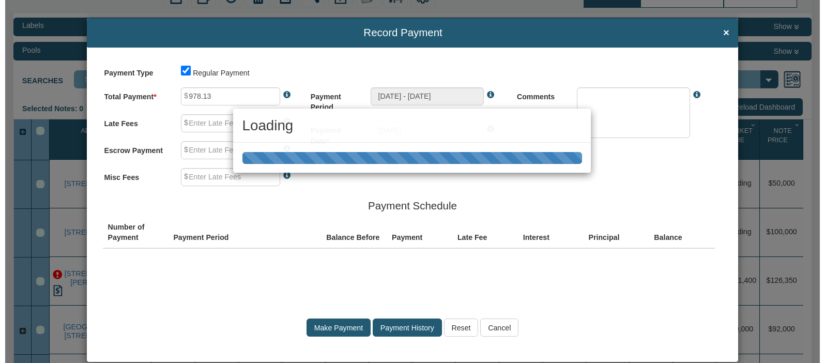
scroll to position [100, 0]
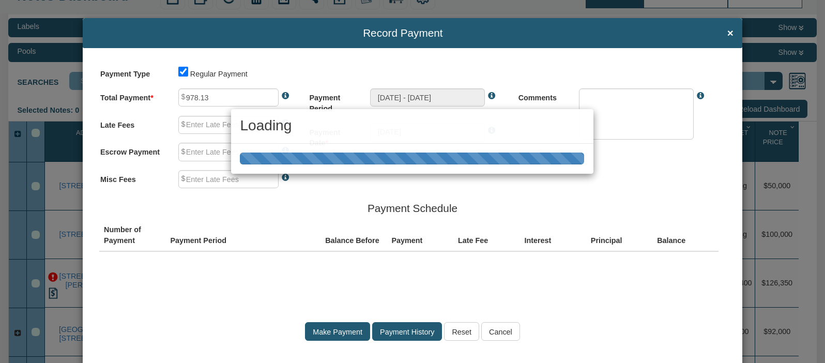
type input "0.00"
type textarea "Regular payment"
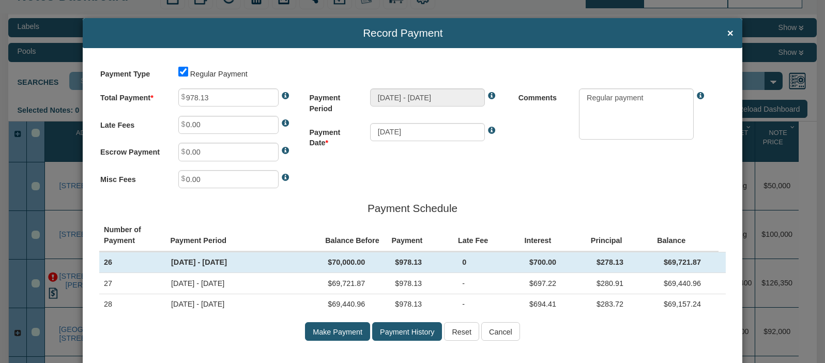
click at [326, 338] on input "Make Payment" at bounding box center [337, 331] width 65 height 18
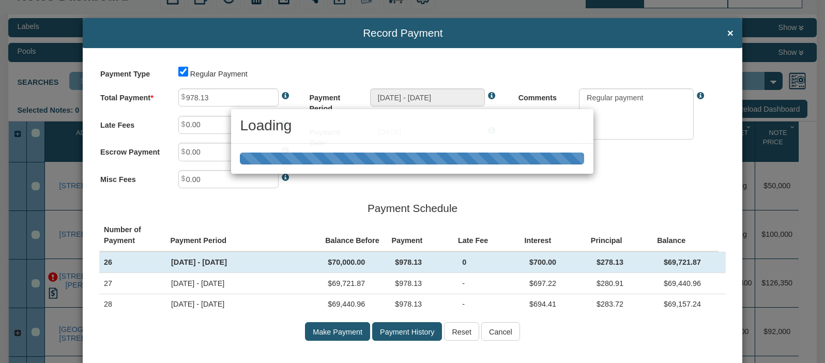
type input "[DATE] - [DATE]"
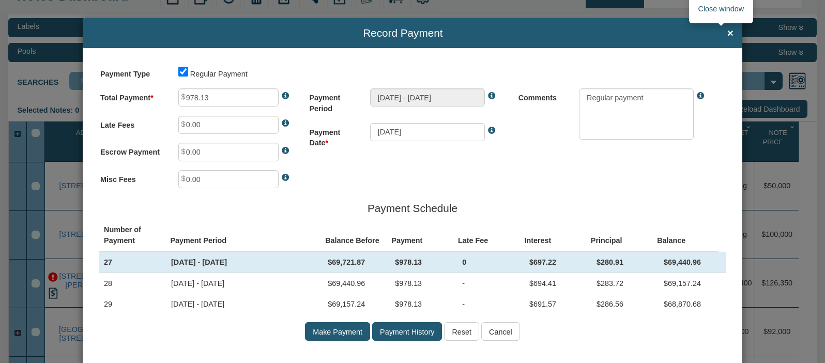
click at [727, 34] on span "×" at bounding box center [730, 33] width 6 height 12
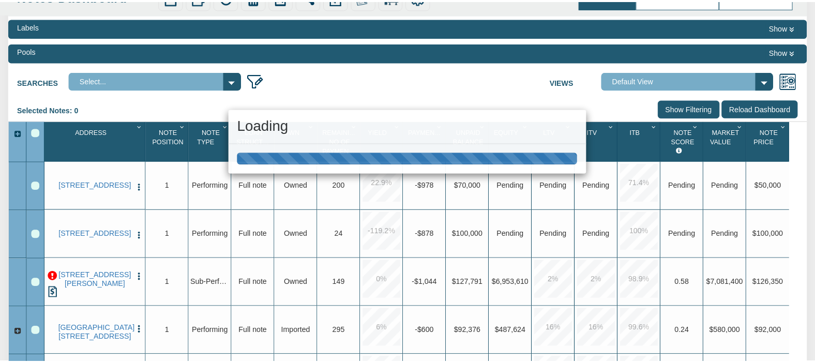
scroll to position [99, 0]
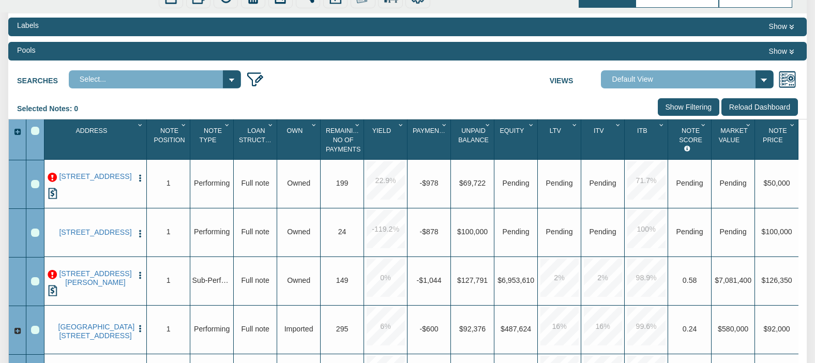
click at [53, 181] on p at bounding box center [52, 177] width 9 height 9
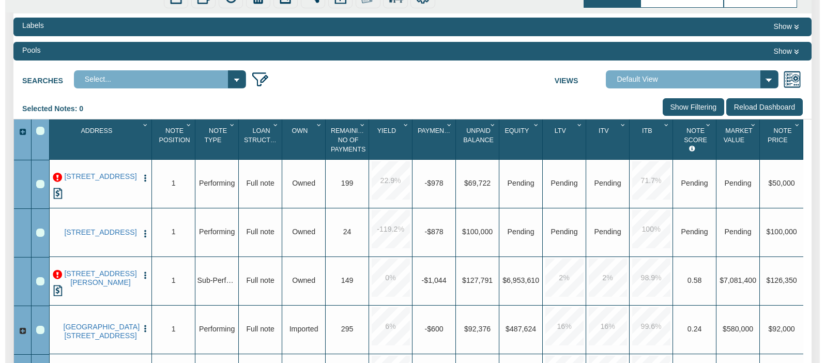
scroll to position [100, 0]
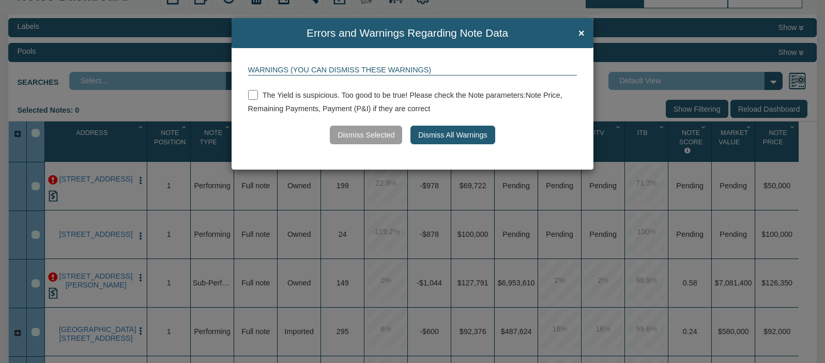
click at [463, 135] on button "Dismiss All Warnings" at bounding box center [452, 135] width 85 height 18
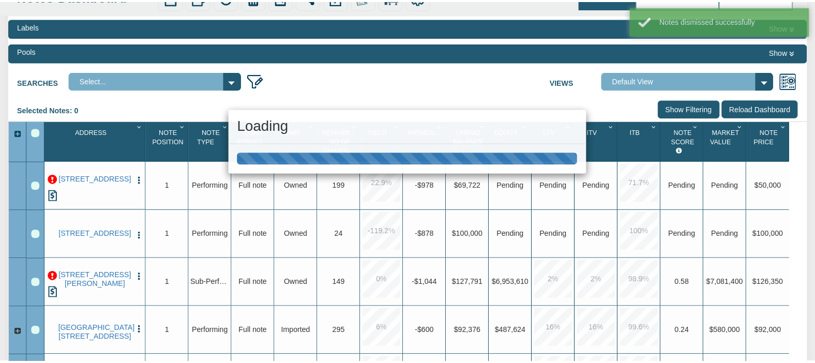
scroll to position [99, 0]
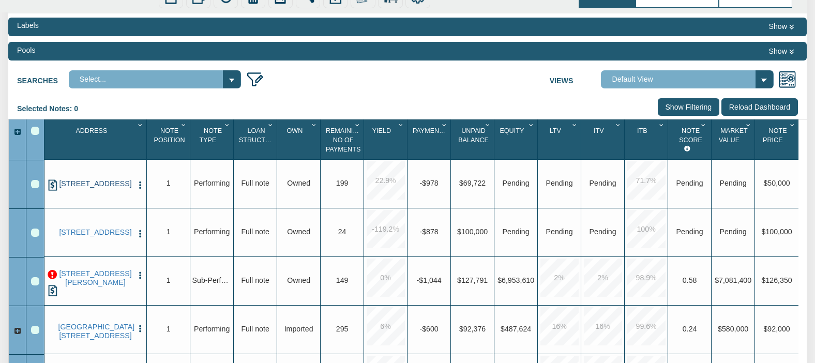
click at [97, 185] on link "[STREET_ADDRESS]" at bounding box center [95, 183] width 74 height 9
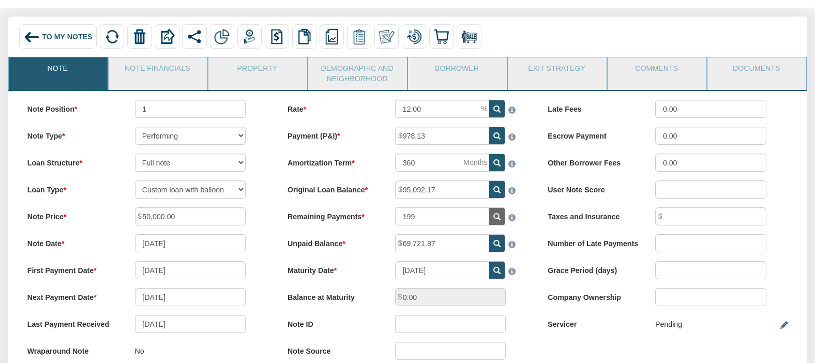
scroll to position [83, 0]
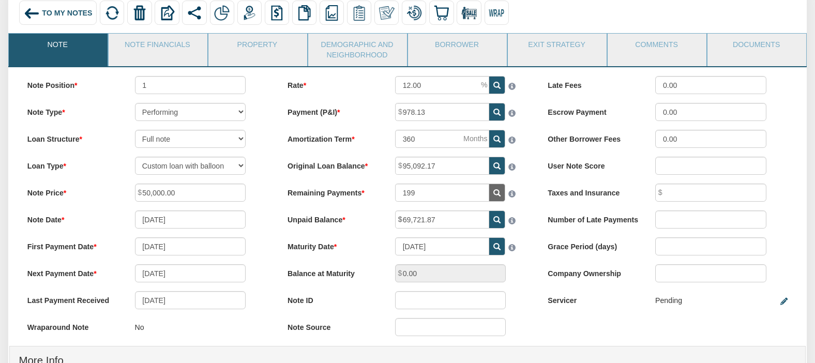
click at [495, 249] on icon at bounding box center [496, 246] width 7 height 7
type input "[DATE]"
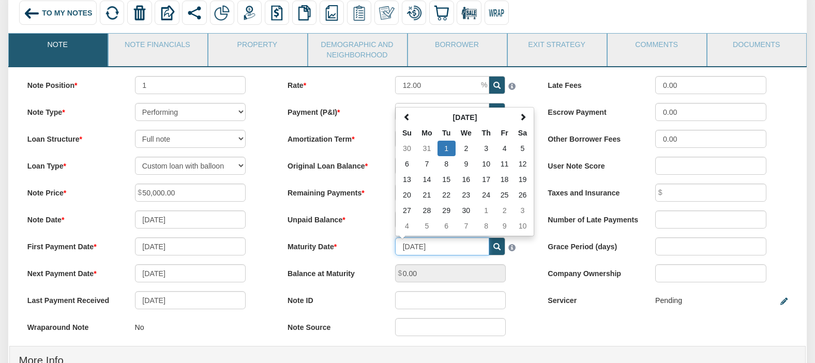
drag, startPoint x: 449, startPoint y: 248, endPoint x: 397, endPoint y: 247, distance: 51.7
click at [397, 247] on input "[DATE]" at bounding box center [442, 246] width 94 height 18
click at [526, 323] on div "Note Source" at bounding box center [408, 327] width 258 height 18
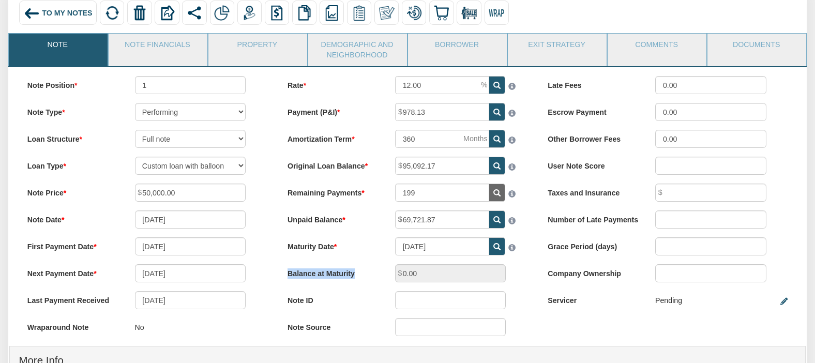
drag, startPoint x: 281, startPoint y: 276, endPoint x: 513, endPoint y: 273, distance: 231.6
click at [513, 273] on div "Balance at Maturity 0.00" at bounding box center [408, 273] width 258 height 18
click at [112, 13] on img at bounding box center [112, 13] width 16 height 16
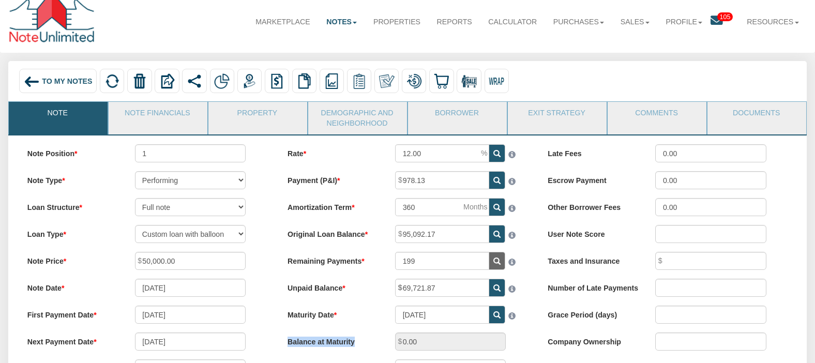
scroll to position [0, 0]
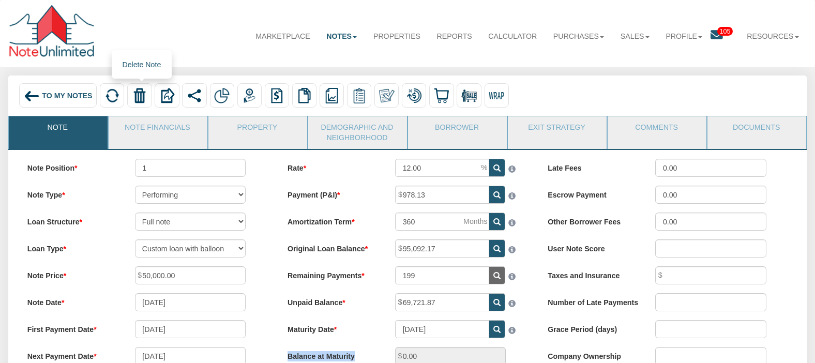
click at [137, 99] on img at bounding box center [140, 96] width 16 height 16
click at [179, 135] on link "Delete only note" at bounding box center [175, 133] width 94 height 14
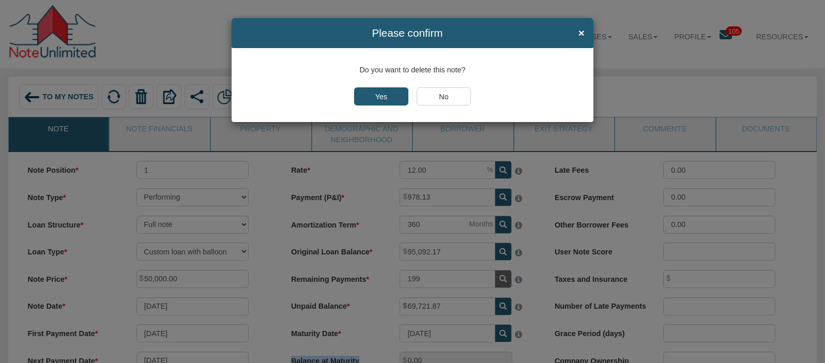
click at [381, 100] on input "Yes" at bounding box center [381, 96] width 54 height 18
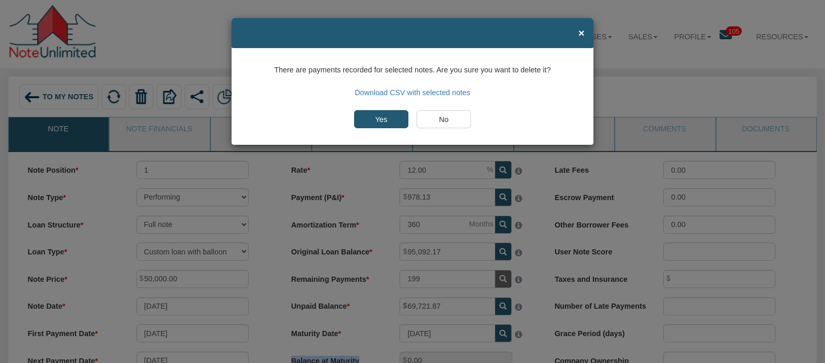
click at [446, 118] on input "No" at bounding box center [444, 119] width 54 height 18
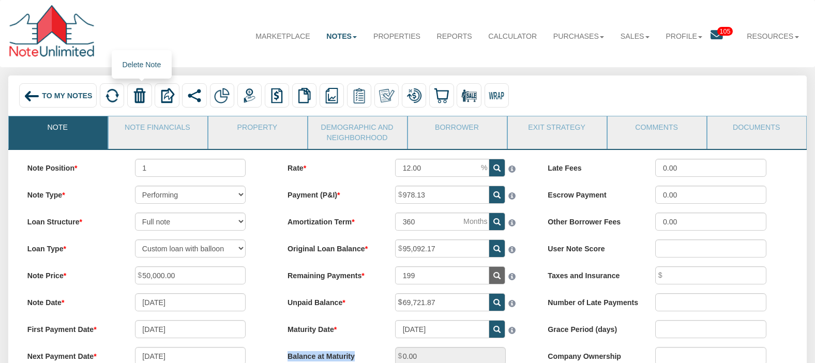
click at [135, 98] on img at bounding box center [140, 96] width 16 height 16
click at [182, 135] on link "Delete only note" at bounding box center [175, 133] width 94 height 14
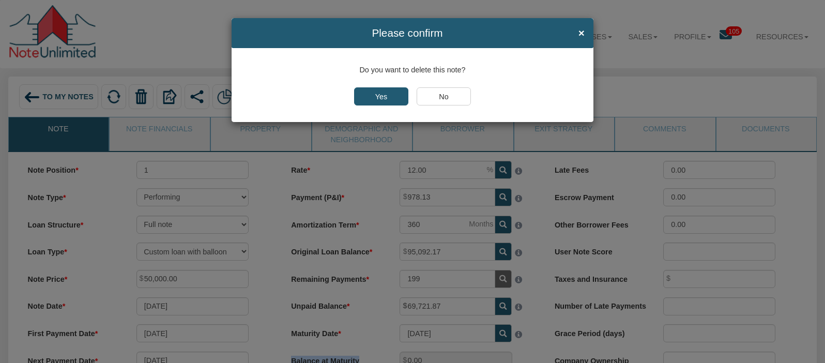
click at [383, 94] on input "Yes" at bounding box center [381, 96] width 54 height 18
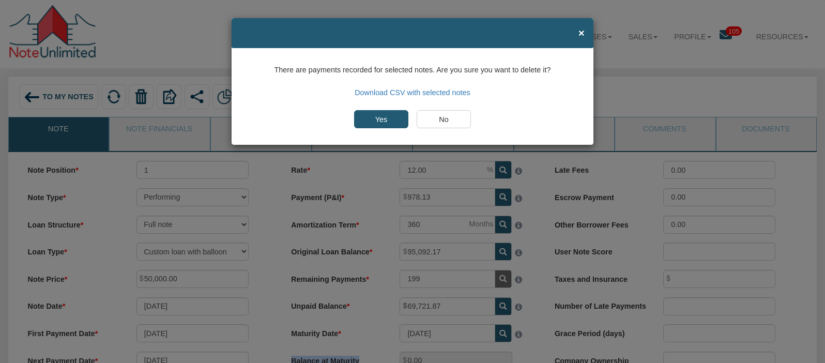
click at [381, 118] on input "Yes" at bounding box center [381, 119] width 54 height 18
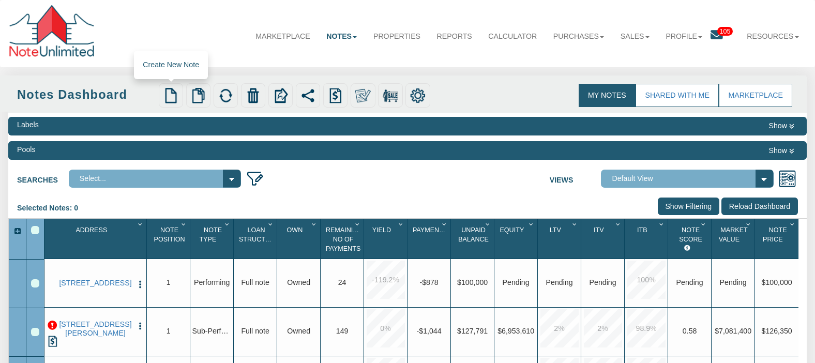
click at [171, 100] on img at bounding box center [171, 96] width 16 height 16
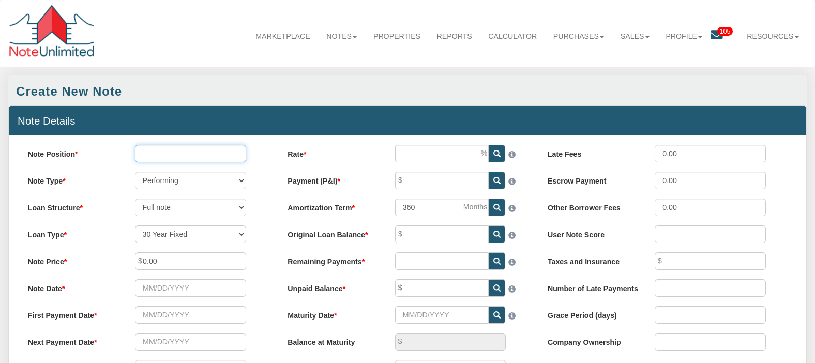
click at [185, 154] on input "Note Position" at bounding box center [190, 154] width 111 height 18
type input "1"
click at [237, 207] on select "Full note Partial note Pledge note Split Payment note" at bounding box center [190, 207] width 111 height 18
select select "string:CUST_BALLOON"
click at [135, 227] on select "30 Year Fixed 15 Year Fixed 20 Year Fixed 40 Year Fixed 5 years balloon loan wi…" at bounding box center [190, 234] width 111 height 18
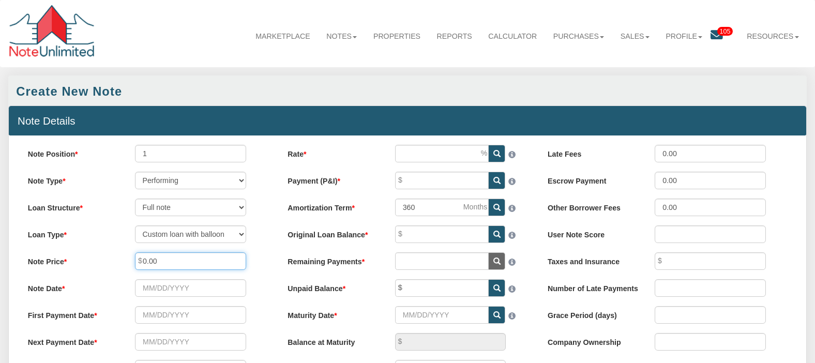
click at [168, 263] on input "0.00" at bounding box center [190, 261] width 111 height 18
type input "0"
type input "100,000.00"
click at [172, 286] on input "Note Date" at bounding box center [190, 288] width 111 height 18
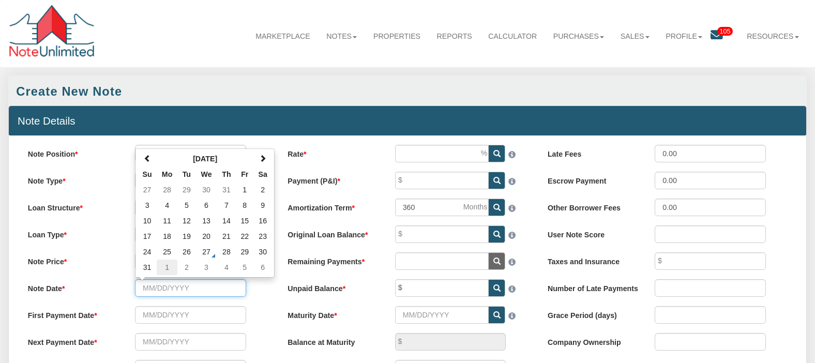
click at [166, 271] on td "1" at bounding box center [167, 267] width 21 height 16
type input "[DATE]"
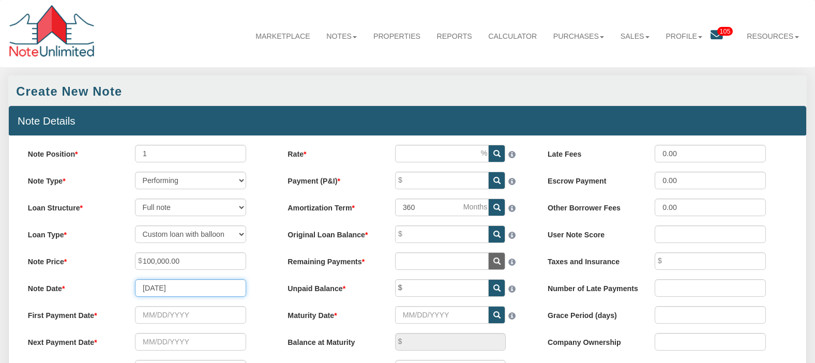
click at [161, 293] on input "[DATE]" at bounding box center [190, 288] width 111 height 18
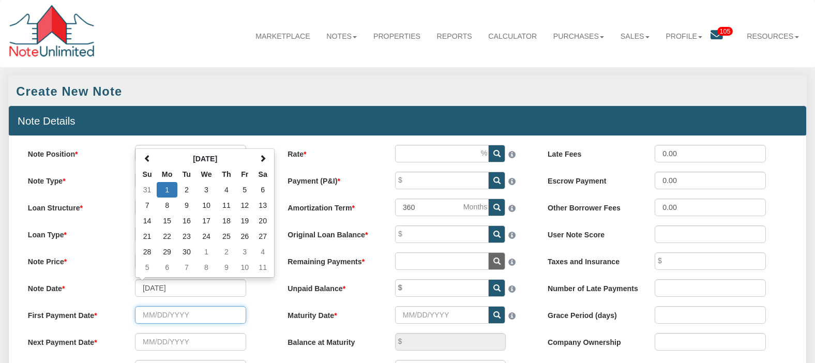
click at [160, 315] on input "text" at bounding box center [190, 315] width 111 height 18
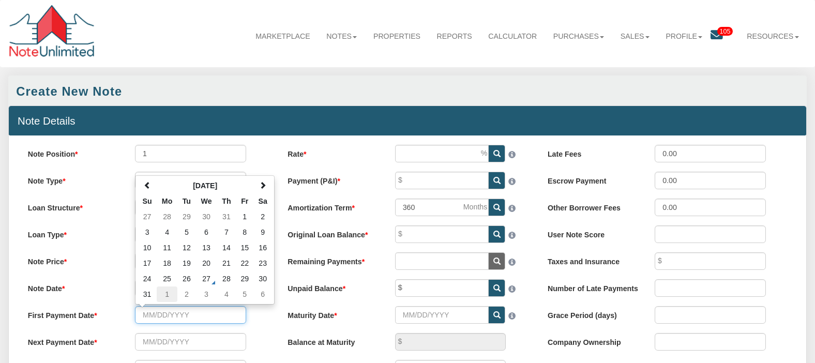
click at [170, 296] on td "1" at bounding box center [167, 294] width 21 height 16
type input "[DATE]"
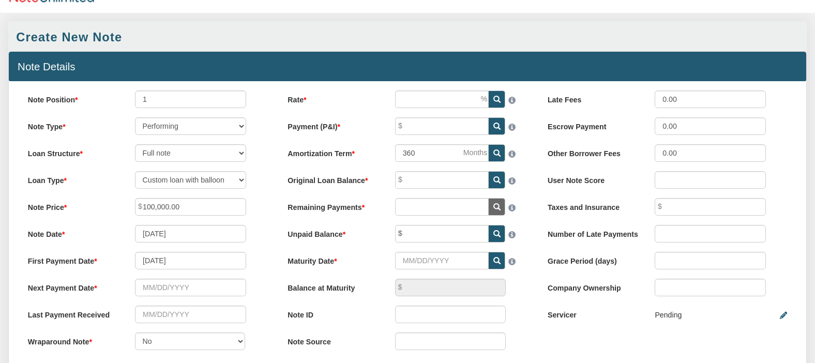
scroll to position [83, 0]
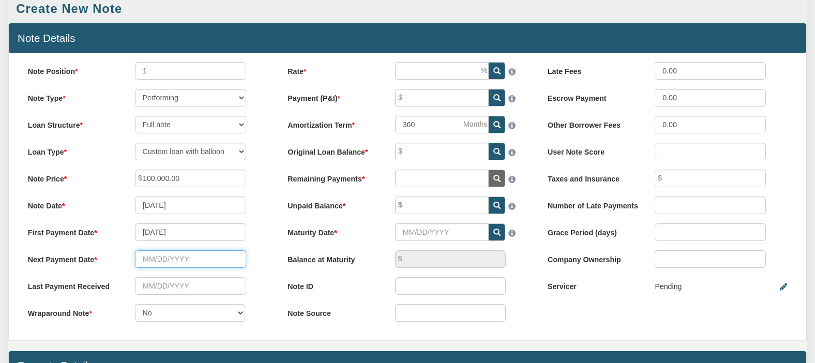
click at [154, 267] on input "text" at bounding box center [190, 259] width 111 height 18
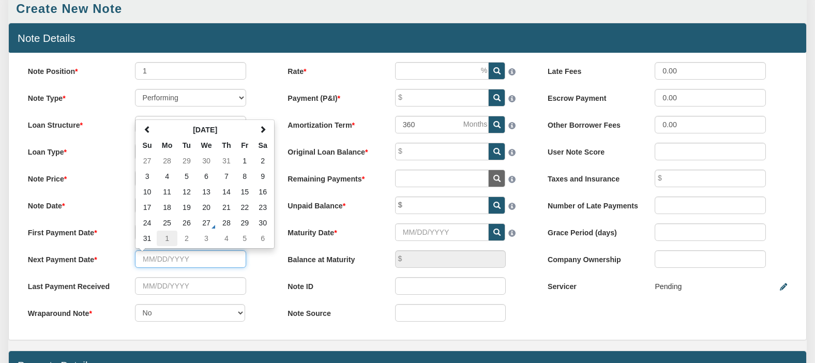
click at [164, 245] on td "1" at bounding box center [167, 239] width 21 height 16
type input "[DATE]"
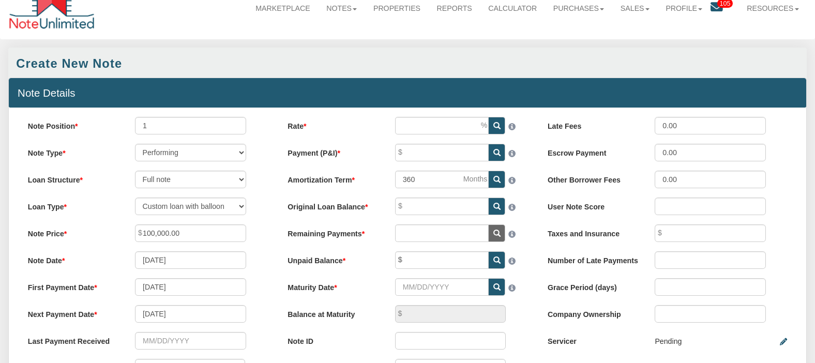
scroll to position [0, 0]
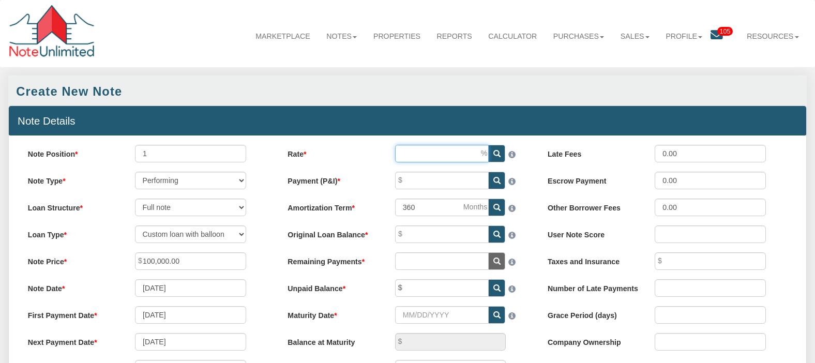
click at [432, 153] on input "Rate" at bounding box center [442, 154] width 94 height 18
type input "12.00"
drag, startPoint x: 426, startPoint y: 212, endPoint x: 399, endPoint y: 214, distance: 27.5
click at [399, 214] on input "360" at bounding box center [442, 207] width 94 height 18
type input "3"
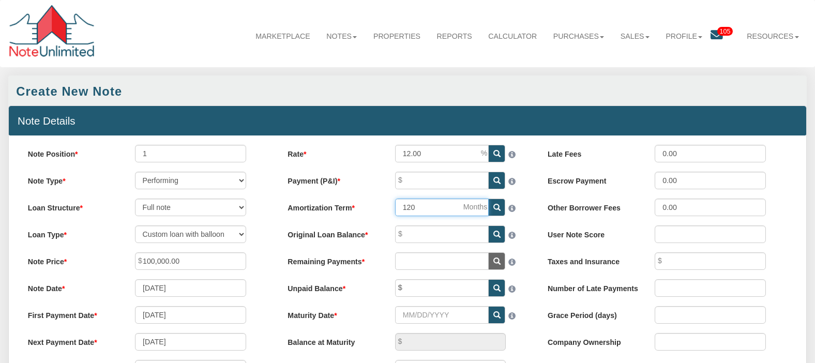
type input "120"
click at [415, 237] on input "Original Loan Balance" at bounding box center [442, 234] width 94 height 18
type input "100,000.00"
click at [494, 181] on icon at bounding box center [496, 180] width 7 height 7
type input "1,434.71"
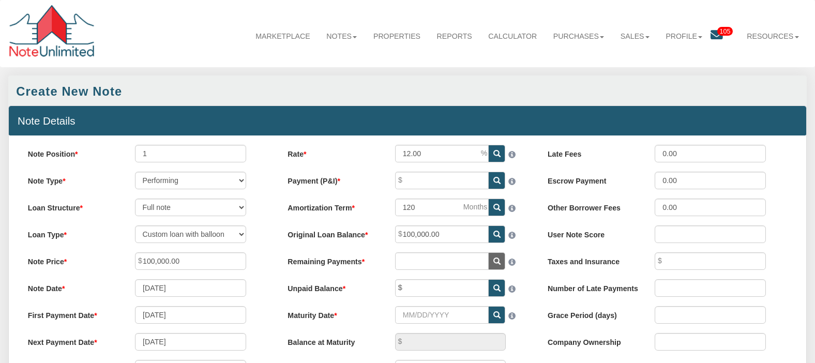
type input "0.00"
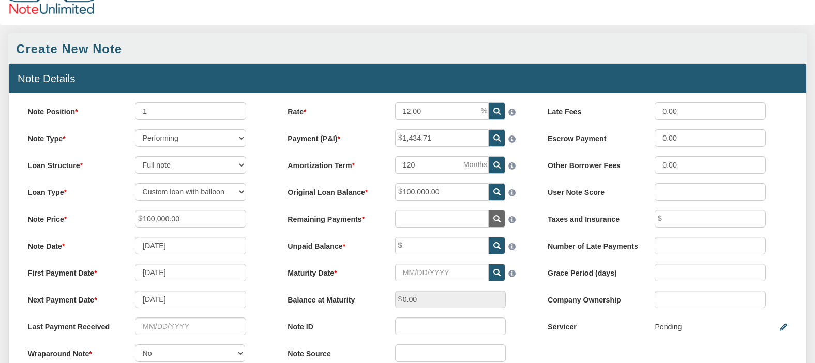
scroll to position [83, 0]
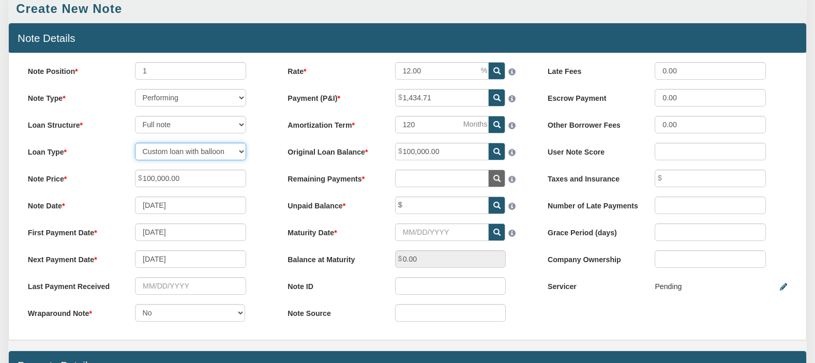
drag, startPoint x: 145, startPoint y: 155, endPoint x: 266, endPoint y: 132, distance: 123.1
click at [266, 132] on div "Note Position 1 Note Type Performing Forthcoming Non-Performing REO Sub-Perform…" at bounding box center [148, 196] width 260 height 269
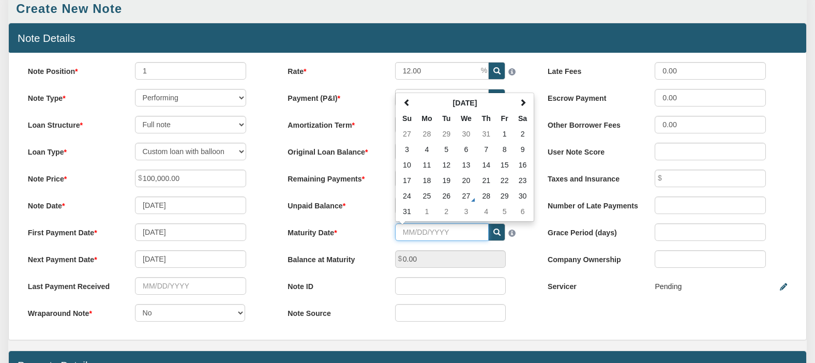
click at [418, 235] on input "Maturity Date" at bounding box center [442, 232] width 94 height 18
type input "[DATE]"
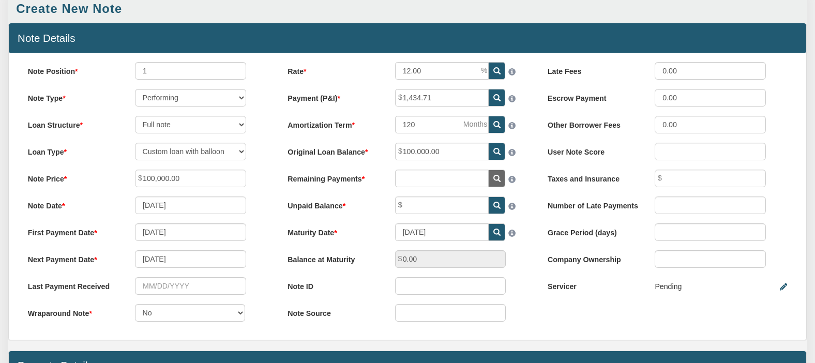
click at [522, 273] on div "Rate 12.00 Payment (P&I) 1,434.71 Amortization Term 120 0.00" at bounding box center [408, 196] width 260 height 269
click at [420, 205] on input "text" at bounding box center [442, 205] width 94 height 18
type input "100,000.00"
click at [412, 185] on input "text" at bounding box center [442, 179] width 94 height 18
type input "24"
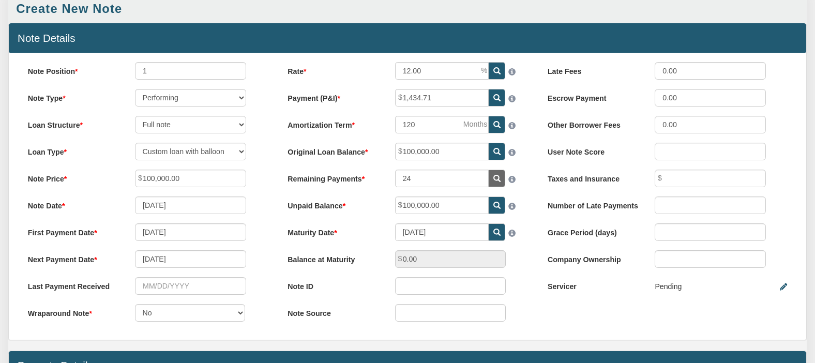
type input "88,820.87"
click at [513, 295] on div at bounding box center [450, 286] width 129 height 18
click at [422, 182] on input "24" at bounding box center [442, 179] width 94 height 18
type input "2"
type input "36"
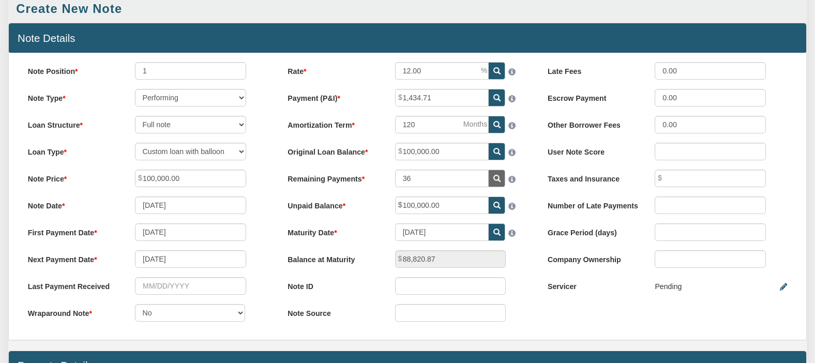
type input "81,889.86"
click at [532, 309] on div "Note Source" at bounding box center [407, 313] width 257 height 18
drag, startPoint x: 416, startPoint y: 182, endPoint x: 391, endPoint y: 176, distance: 26.1
click at [391, 176] on div "36" at bounding box center [461, 179] width 150 height 18
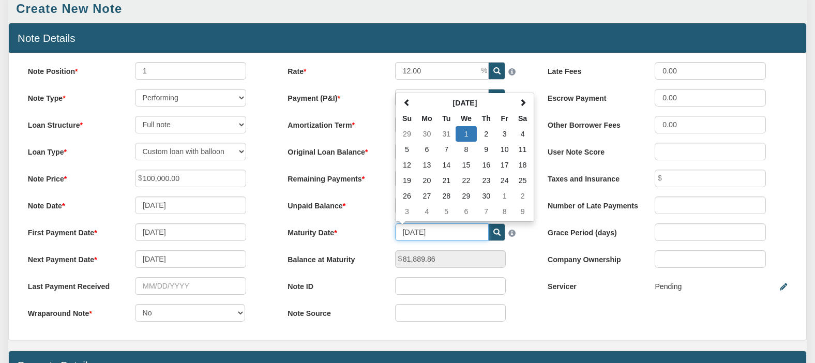
drag, startPoint x: 447, startPoint y: 234, endPoint x: 387, endPoint y: 236, distance: 59.5
click at [387, 236] on div "[DATE] [DATE] Su Mo Tu We Th Fr Sa 29 30 31 1 2 3 4 5 6 7 8 9 10 11 12 13 14 15…" at bounding box center [461, 232] width 150 height 18
click at [378, 224] on div "Rate 12.00 Payment (P&I) 1,434.71 Amortization Term 120 36 Su" at bounding box center [408, 196] width 260 height 269
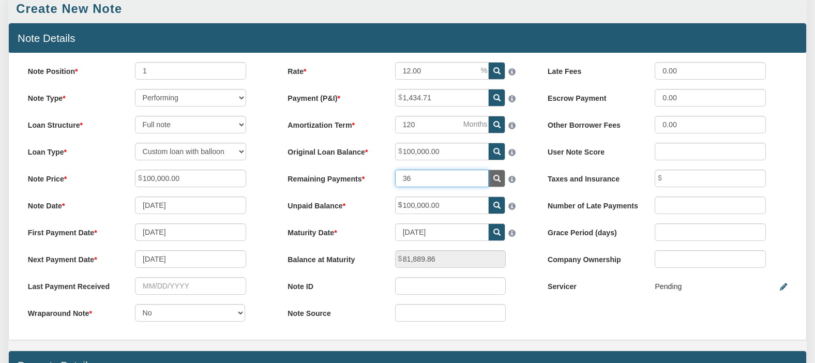
drag, startPoint x: 419, startPoint y: 181, endPoint x: 395, endPoint y: 179, distance: 23.9
click at [395, 179] on input "36" at bounding box center [442, 179] width 94 height 18
type input "24"
click at [455, 238] on input "[DATE]" at bounding box center [442, 232] width 94 height 18
type input "88,820.87"
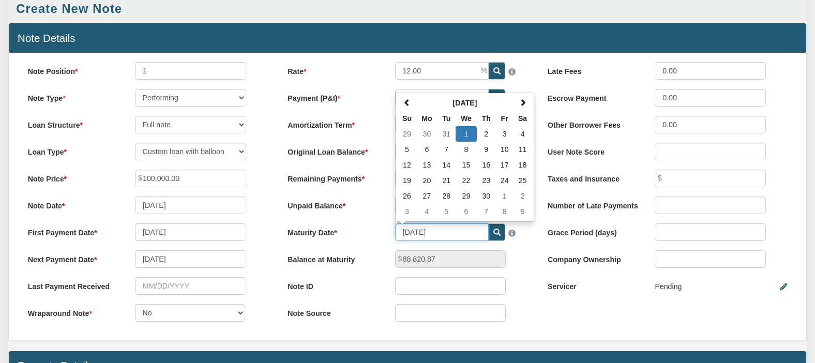
click at [455, 237] on input "[DATE]" at bounding box center [442, 232] width 94 height 18
click at [369, 228] on label "Maturity Date" at bounding box center [332, 230] width 107 height 14
click at [395, 228] on input "[DATE]" at bounding box center [442, 232] width 94 height 18
click at [542, 305] on div "Late Fees 0.00 Escrow Payment 0.00 Other Borrower Fees 0.00 User Note Score Tax…" at bounding box center [667, 183] width 260 height 243
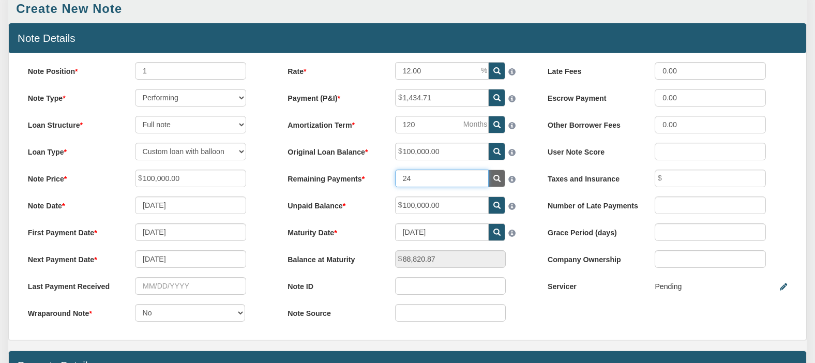
click at [418, 181] on input "24" at bounding box center [442, 179] width 94 height 18
click at [442, 261] on div "Balance at Maturity 88,820.87" at bounding box center [407, 259] width 257 height 18
drag, startPoint x: 420, startPoint y: 179, endPoint x: 389, endPoint y: 183, distance: 31.3
click at [389, 183] on div "24" at bounding box center [461, 179] width 150 height 18
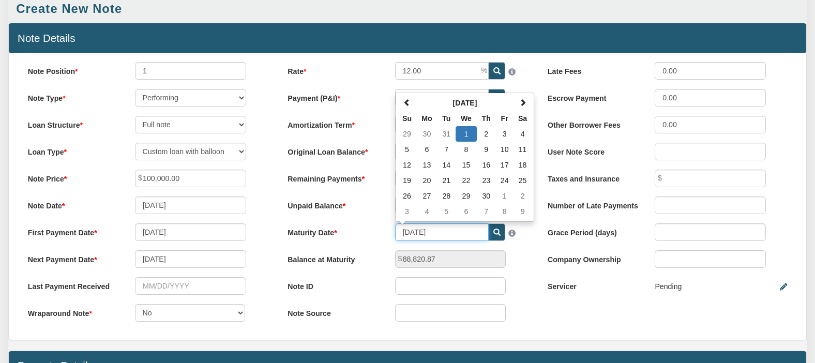
drag, startPoint x: 447, startPoint y: 237, endPoint x: 369, endPoint y: 234, distance: 78.1
click at [369, 234] on div "Maturity Date [DATE] [DATE] Su Mo Tu We Th Fr Sa 29 30 31 1 2 3 4 5 6 7 8 9 10 …" at bounding box center [407, 232] width 257 height 18
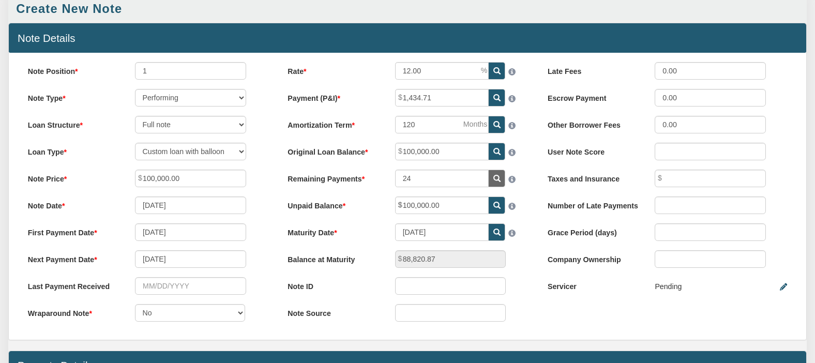
click at [373, 235] on label "Maturity Date" at bounding box center [332, 230] width 107 height 14
click at [395, 235] on input "[DATE]" at bounding box center [442, 232] width 94 height 18
click at [551, 312] on div "Note Position 1 Note Type Performing Forthcoming Non-Performing REO Sub-Perform…" at bounding box center [407, 196] width 797 height 287
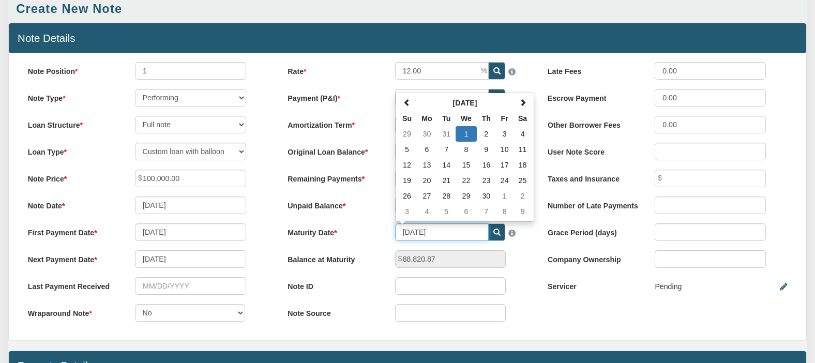
drag, startPoint x: 458, startPoint y: 239, endPoint x: 393, endPoint y: 236, distance: 65.2
click at [393, 236] on div "[DATE] [DATE] Su Mo Tu We Th Fr Sa 29 30 31 1 2 3 4 5 6 7 8 9 10 11 12 13 14 15…" at bounding box center [461, 232] width 150 height 18
click at [366, 238] on label "Maturity Date" at bounding box center [332, 230] width 107 height 14
click at [395, 240] on input "[DATE]" at bounding box center [442, 232] width 94 height 18
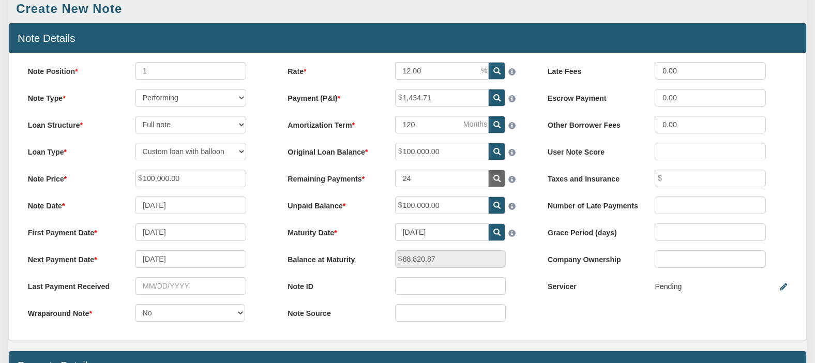
click at [366, 238] on label "Maturity Date" at bounding box center [332, 230] width 107 height 14
click at [395, 240] on input "[DATE]" at bounding box center [442, 232] width 94 height 18
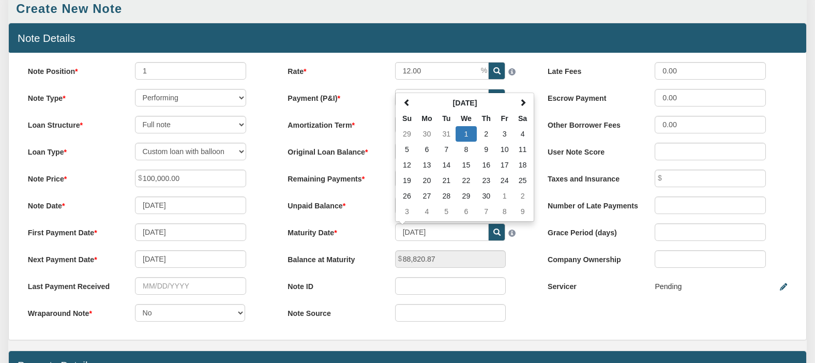
click at [559, 305] on div "Late Fees 0.00 Escrow Payment 0.00 Other Borrower Fees 0.00 User Note Score Tax…" at bounding box center [667, 183] width 260 height 243
click at [449, 236] on input "[DATE]" at bounding box center [442, 232] width 94 height 18
type input "[DATE]"
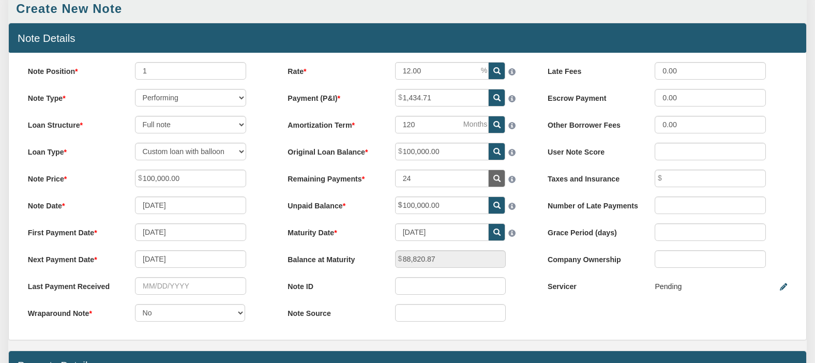
click at [517, 268] on div "Balance at Maturity 88,820.87" at bounding box center [407, 259] width 257 height 18
click at [361, 236] on label "Maturity Date" at bounding box center [332, 230] width 107 height 14
click at [395, 236] on input "[DATE]" at bounding box center [442, 232] width 94 height 18
click at [553, 312] on div "Note Position 1 Note Type Performing Forthcoming Non-Performing REO Sub-Perform…" at bounding box center [407, 196] width 797 height 287
drag, startPoint x: 200, startPoint y: 155, endPoint x: 358, endPoint y: 309, distance: 220.4
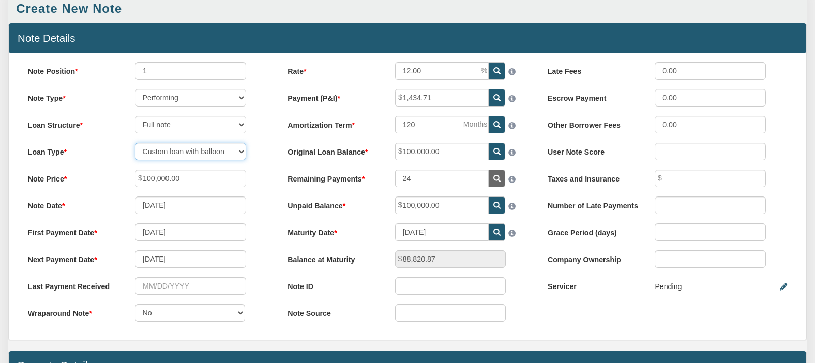
click at [358, 62] on div "Note Position 1 Note Type Performing Forthcoming Non-Performing REO Sub-Perform…" at bounding box center [408, 62] width 780 height 0
drag, startPoint x: 287, startPoint y: 264, endPoint x: 326, endPoint y: 263, distance: 38.3
click at [326, 263] on label "Balance at Maturity" at bounding box center [332, 257] width 107 height 14
click at [283, 237] on label "Maturity Date" at bounding box center [332, 230] width 107 height 14
click at [395, 237] on input "[DATE]" at bounding box center [442, 232] width 94 height 18
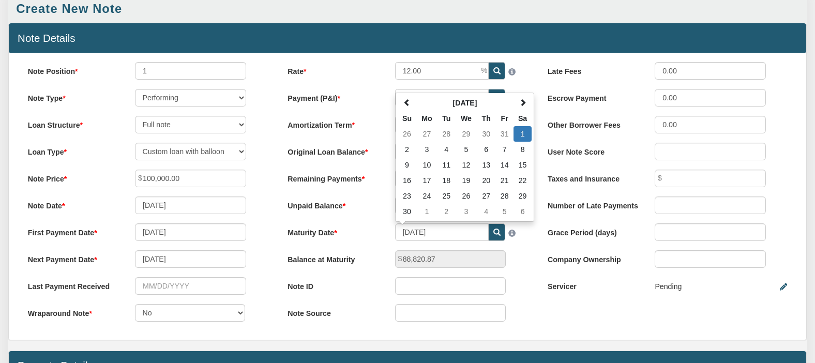
click at [559, 315] on div "Note Position 1 Note Type Performing Forthcoming Non-Performing REO Sub-Perform…" at bounding box center [407, 196] width 797 height 287
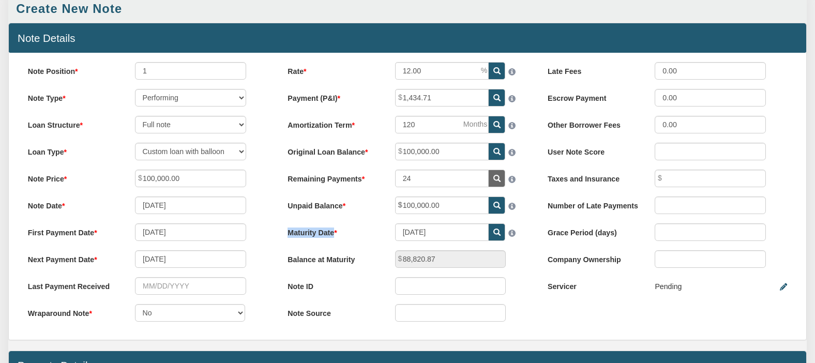
drag, startPoint x: 282, startPoint y: 237, endPoint x: 344, endPoint y: 233, distance: 62.7
click at [344, 233] on label "Maturity Date" at bounding box center [332, 230] width 107 height 14
drag, startPoint x: 22, startPoint y: 263, endPoint x: 100, endPoint y: 267, distance: 78.7
click at [100, 265] on label "Next Payment Date" at bounding box center [72, 257] width 107 height 14
drag, startPoint x: 446, startPoint y: 102, endPoint x: 396, endPoint y: 94, distance: 50.4
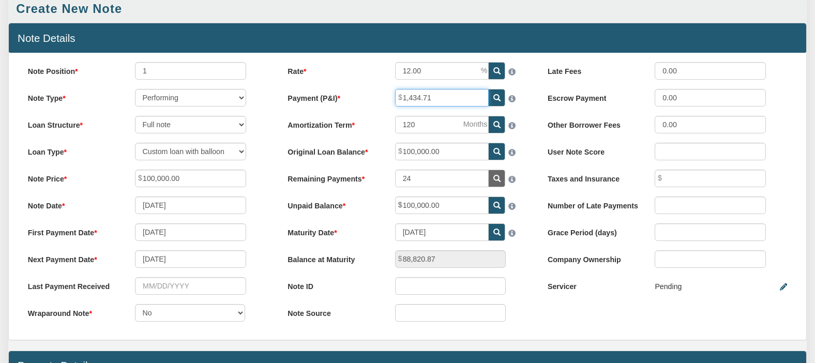
click at [397, 94] on input "1,434.71" at bounding box center [442, 98] width 94 height 18
drag, startPoint x: 398, startPoint y: 127, endPoint x: 416, endPoint y: 127, distance: 18.6
click at [416, 127] on input "120" at bounding box center [442, 125] width 94 height 18
drag, startPoint x: 452, startPoint y: 154, endPoint x: 378, endPoint y: 144, distance: 74.1
click at [378, 144] on div "Rate 12.00 Payment (P&I) 1,434.71 Amortization Term 120 24" at bounding box center [408, 196] width 260 height 269
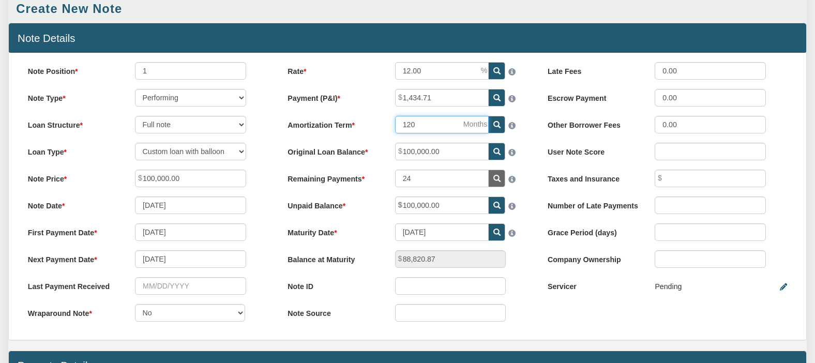
drag, startPoint x: 425, startPoint y: 128, endPoint x: 403, endPoint y: 125, distance: 21.9
click at [403, 125] on input "120" at bounding box center [442, 125] width 94 height 18
drag, startPoint x: 24, startPoint y: 237, endPoint x: 105, endPoint y: 238, distance: 81.7
click at [105, 238] on label "First Payment Date" at bounding box center [72, 230] width 107 height 14
drag, startPoint x: 237, startPoint y: 155, endPoint x: 347, endPoint y: 67, distance: 141.6
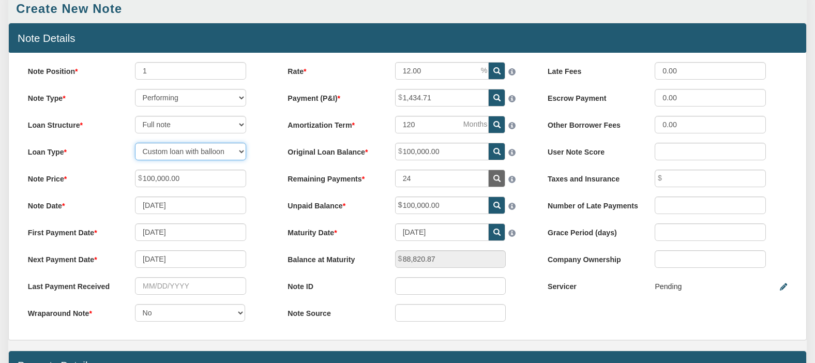
click at [347, 62] on div "Note Position 1 Note Type Performing Forthcoming Non-Performing REO Sub-Perform…" at bounding box center [408, 62] width 780 height 0
click at [797, 152] on div "Note Position 1 Note Type Performing Forthcoming Non-Performing REO Sub-Perform…" at bounding box center [407, 196] width 797 height 287
drag, startPoint x: 284, startPoint y: 237, endPoint x: 346, endPoint y: 241, distance: 62.2
click at [346, 238] on label "Maturity Date" at bounding box center [332, 230] width 107 height 14
drag, startPoint x: 282, startPoint y: 123, endPoint x: 360, endPoint y: 127, distance: 78.7
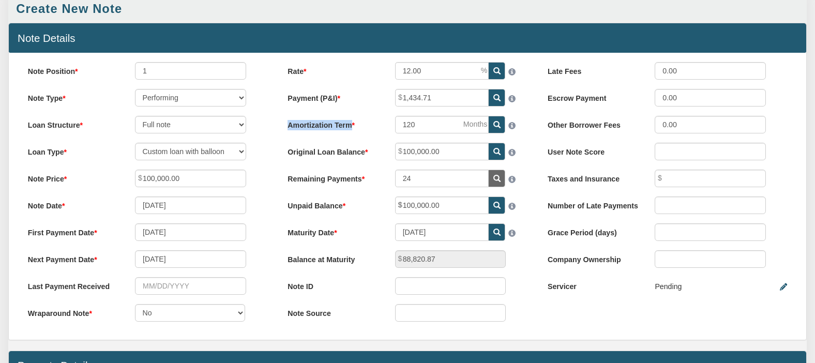
click at [360, 127] on label "Amortization Term" at bounding box center [332, 123] width 107 height 14
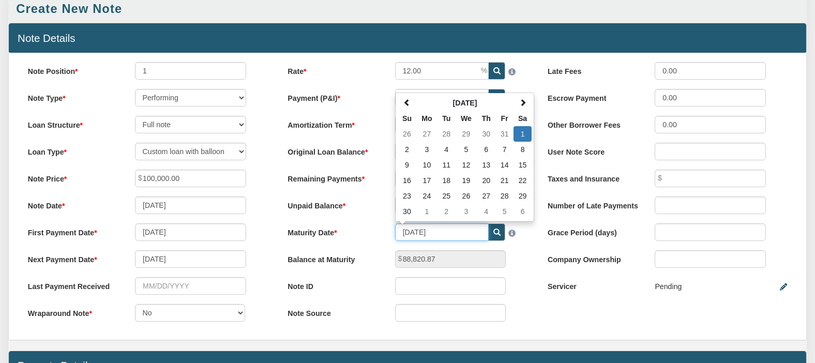
drag, startPoint x: 453, startPoint y: 240, endPoint x: 398, endPoint y: 232, distance: 55.9
click at [398, 232] on input "[DATE]" at bounding box center [442, 232] width 94 height 18
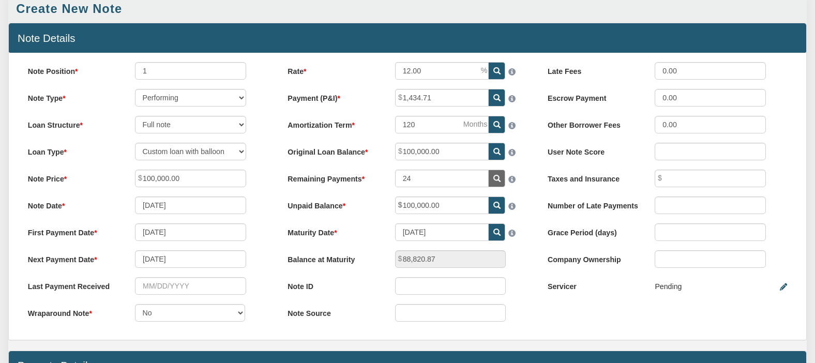
click at [451, 267] on div "Balance at Maturity 88,820.87" at bounding box center [407, 259] width 257 height 18
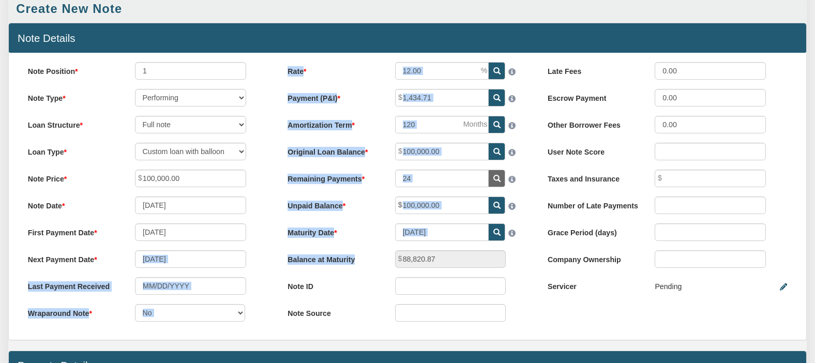
click at [420, 62] on div "Note Position 1 Note Type Performing Forthcoming Non-Performing REO Sub-Perform…" at bounding box center [408, 62] width 780 height 0
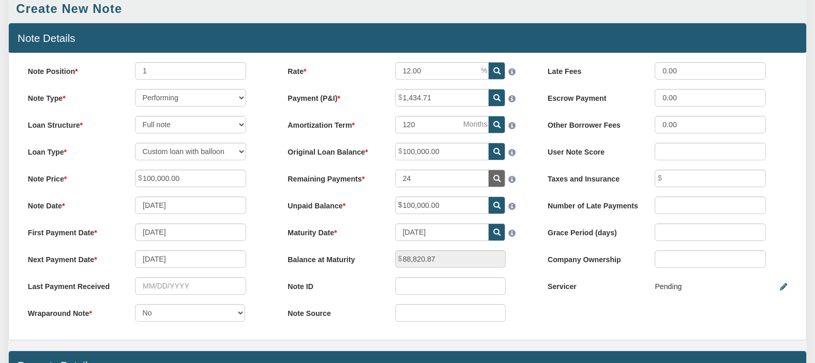
click at [557, 317] on div "Note Position 1 Note Type Performing Forthcoming Non-Performing REO Sub-Perform…" at bounding box center [407, 196] width 797 height 287
select select "string:CUST_FIXED"
click at [135, 145] on select "30 Year Fixed 15 Year Fixed 20 Year Fixed 40 Year Fixed 5 years balloon loan wi…" at bounding box center [190, 152] width 111 height 18
click at [527, 309] on div "Note Source" at bounding box center [407, 313] width 257 height 18
click at [434, 180] on input "24" at bounding box center [442, 179] width 94 height 18
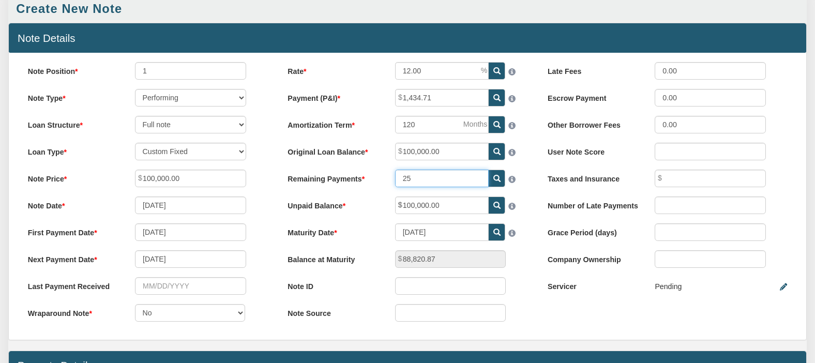
type input "25"
type input "88,274.37"
click at [548, 283] on label "Servicer" at bounding box center [592, 284] width 107 height 14
drag, startPoint x: 415, startPoint y: 180, endPoint x: 389, endPoint y: 175, distance: 25.9
click at [389, 175] on div "25" at bounding box center [461, 179] width 150 height 18
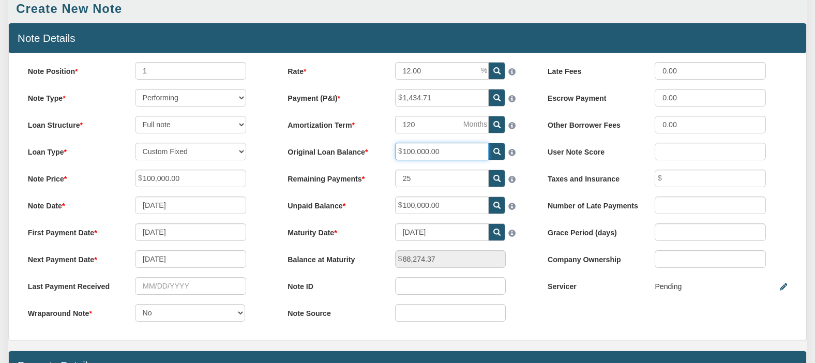
drag, startPoint x: 446, startPoint y: 156, endPoint x: 381, endPoint y: 146, distance: 64.8
click at [381, 146] on div "Original Loan Balance 100,000.00" at bounding box center [407, 152] width 257 height 18
drag, startPoint x: 429, startPoint y: 180, endPoint x: 393, endPoint y: 177, distance: 35.3
click at [393, 177] on div "25" at bounding box center [461, 179] width 150 height 18
click at [420, 180] on input "25" at bounding box center [442, 179] width 94 height 18
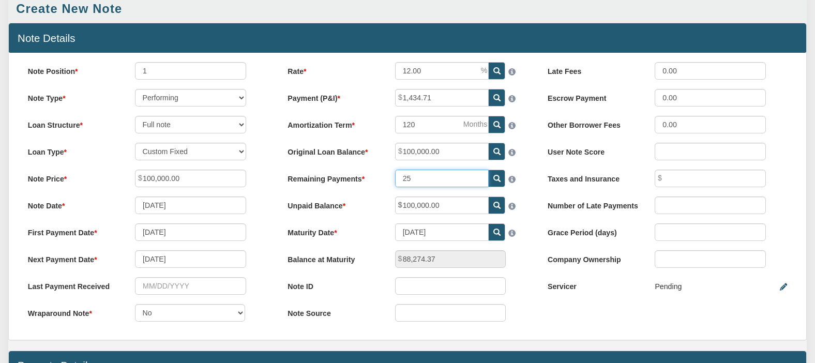
drag, startPoint x: 404, startPoint y: 179, endPoint x: 410, endPoint y: 180, distance: 6.9
click at [410, 180] on input "25" at bounding box center [442, 179] width 94 height 18
type input "24"
type input "88,820.87"
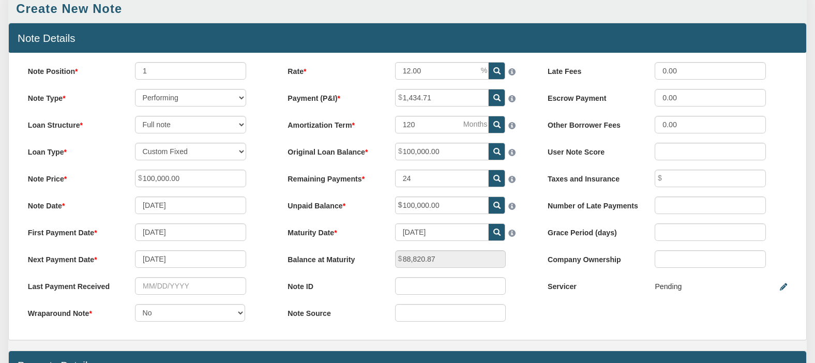
click at [380, 221] on div "Rate 12.00 Payment (P&I) 1,434.71 Amortization Term 120 24" at bounding box center [408, 196] width 260 height 269
drag, startPoint x: 423, startPoint y: 180, endPoint x: 394, endPoint y: 178, distance: 29.0
click at [394, 178] on div "24" at bounding box center [461, 179] width 150 height 18
drag, startPoint x: 307, startPoint y: 262, endPoint x: 357, endPoint y: 258, distance: 50.2
click at [357, 258] on label "Balance at Maturity" at bounding box center [332, 257] width 107 height 14
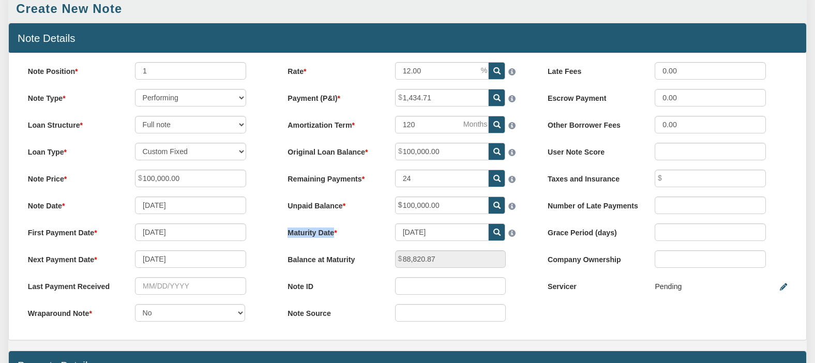
drag, startPoint x: 282, startPoint y: 235, endPoint x: 345, endPoint y: 233, distance: 63.6
click at [345, 233] on label "Maturity Date" at bounding box center [332, 230] width 107 height 14
drag, startPoint x: 433, startPoint y: 179, endPoint x: 396, endPoint y: 177, distance: 36.8
click at [396, 177] on input "24" at bounding box center [442, 179] width 94 height 18
drag, startPoint x: 281, startPoint y: 237, endPoint x: 333, endPoint y: 239, distance: 52.2
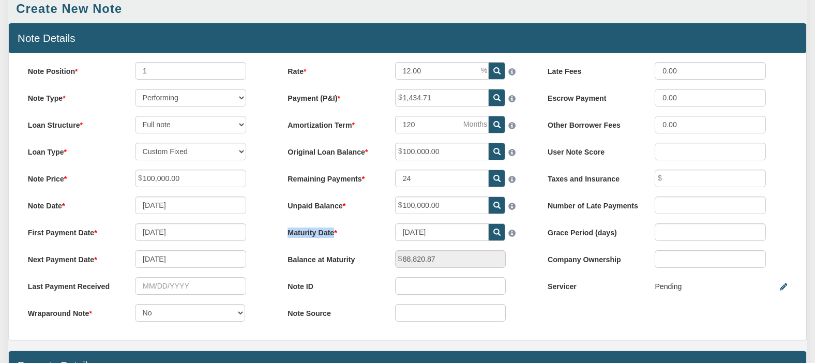
click at [333, 238] on label "Maturity Date" at bounding box center [332, 230] width 107 height 14
copy label "Maturity Date"
drag, startPoint x: 284, startPoint y: 263, endPoint x: 355, endPoint y: 262, distance: 70.8
click at [355, 262] on label "Balance at Maturity" at bounding box center [332, 257] width 107 height 14
click at [493, 182] on icon at bounding box center [496, 178] width 7 height 7
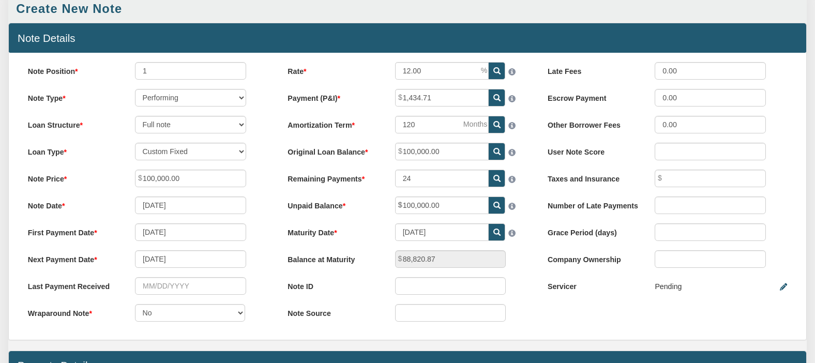
type input "120"
type input "1,420.39"
click at [431, 181] on input "120" at bounding box center [442, 179] width 94 height 18
click at [495, 180] on icon at bounding box center [496, 178] width 7 height 7
click at [478, 180] on input "120" at bounding box center [442, 179] width 94 height 18
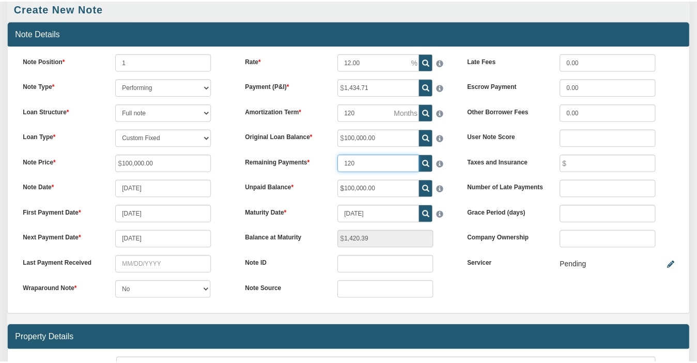
scroll to position [75, 0]
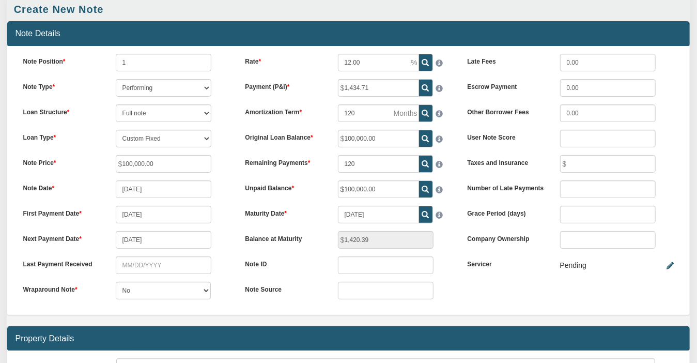
drag, startPoint x: 242, startPoint y: 156, endPoint x: 311, endPoint y: 152, distance: 68.9
click at [311, 155] on label "Remaining Payments" at bounding box center [283, 161] width 93 height 12
drag, startPoint x: 23, startPoint y: 203, endPoint x: 80, endPoint y: 207, distance: 57.0
click at [80, 207] on label "First Payment Date" at bounding box center [61, 212] width 93 height 12
drag, startPoint x: 21, startPoint y: 226, endPoint x: 80, endPoint y: 228, distance: 58.5
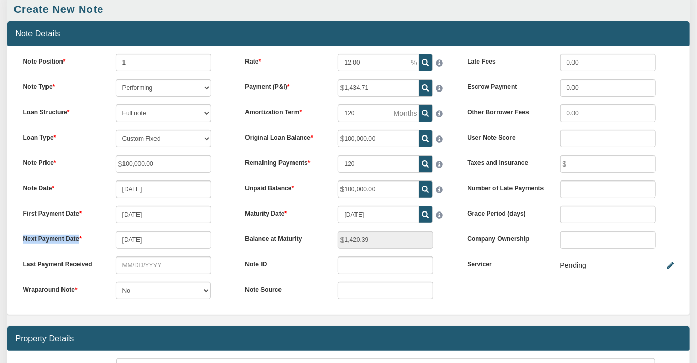
click at [80, 231] on label "Next Payment Date" at bounding box center [61, 237] width 93 height 12
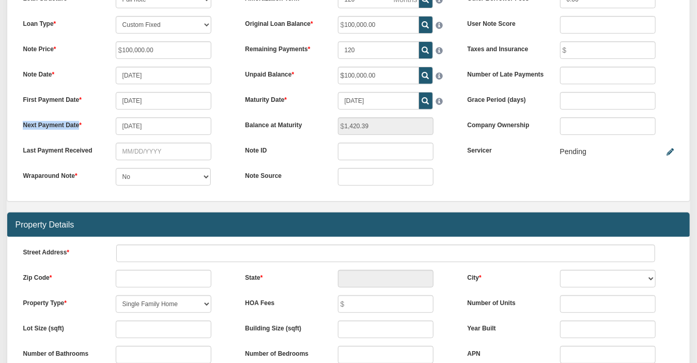
scroll to position [216, 0]
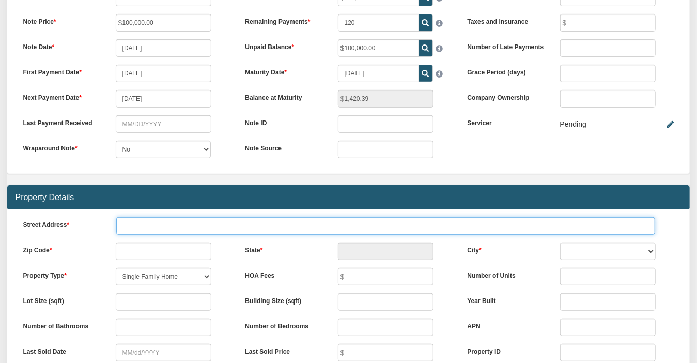
click at [288, 217] on input "text" at bounding box center [385, 226] width 539 height 18
click at [209, 217] on input "text" at bounding box center [385, 226] width 539 height 18
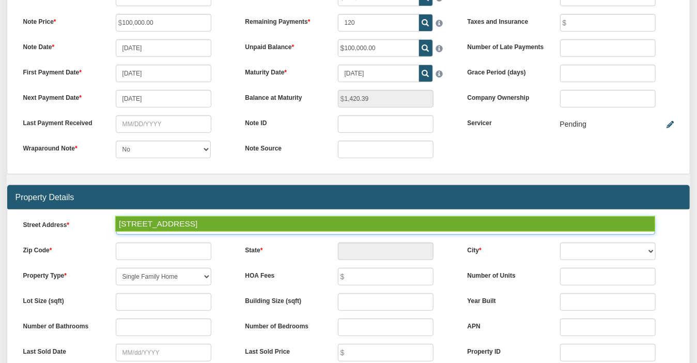
click at [163, 223] on div "[STREET_ADDRESS]" at bounding box center [385, 224] width 540 height 16
type input "[STREET_ADDRESS]"
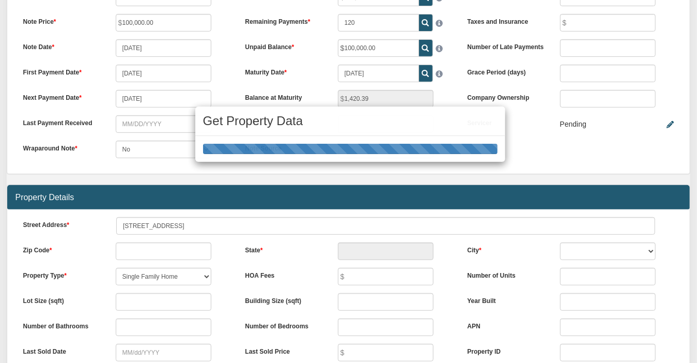
type input "94306"
type input "CA"
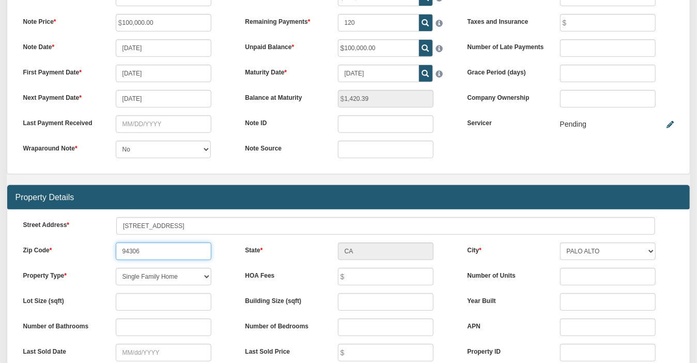
click at [170, 242] on input "94306" at bounding box center [164, 251] width 96 height 18
click at [630, 233] on div "Menu Marketplace Notes Dashboard Transactions Properties Reports Calculator 105" at bounding box center [348, 217] width 697 height 867
select select "string:PALO ALTO"
drag, startPoint x: 630, startPoint y: 233, endPoint x: 163, endPoint y: 232, distance: 466.3
drag, startPoint x: 149, startPoint y: 231, endPoint x: 102, endPoint y: 228, distance: 47.1
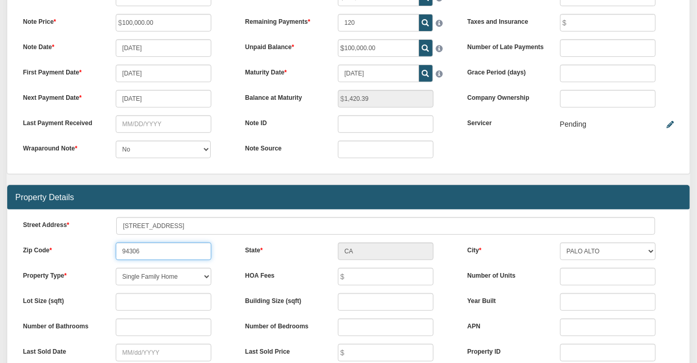
click at [102, 242] on div "Zip Code 94306" at bounding box center [126, 251] width 222 height 18
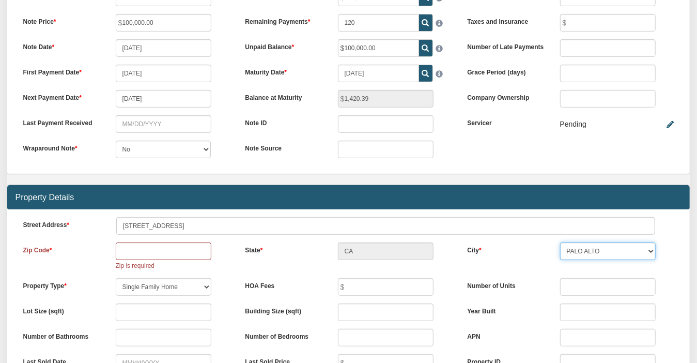
select select "?"
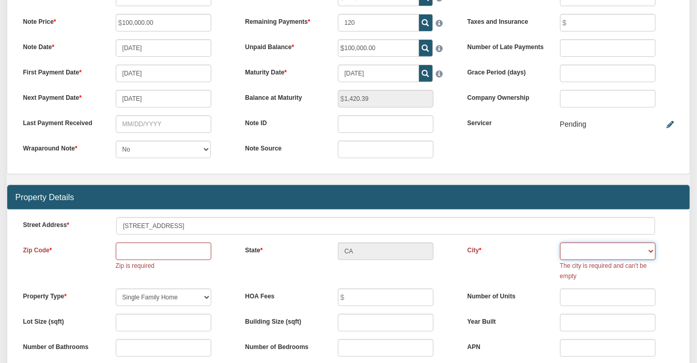
drag, startPoint x: 625, startPoint y: 232, endPoint x: 639, endPoint y: 232, distance: 14.0
click at [639, 242] on select at bounding box center [608, 251] width 96 height 18
click at [389, 242] on div "Zip Code Zip is required State CA City The сity is required and can't be empty" at bounding box center [348, 265] width 667 height 46
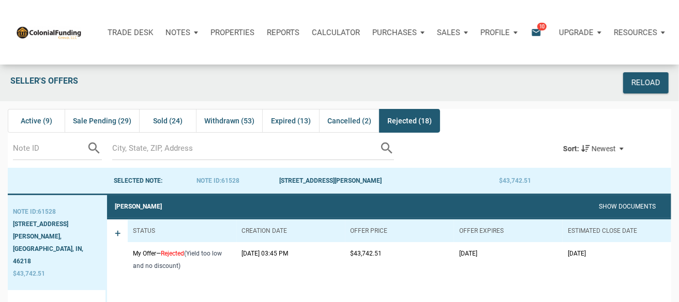
click at [194, 32] on div "Notes" at bounding box center [181, 32] width 45 height 31
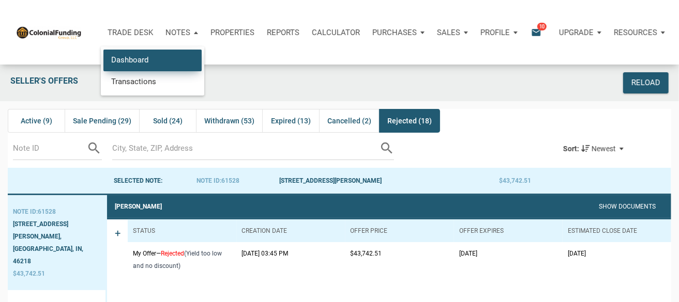
click at [152, 59] on link "Dashboard" at bounding box center [152, 60] width 98 height 21
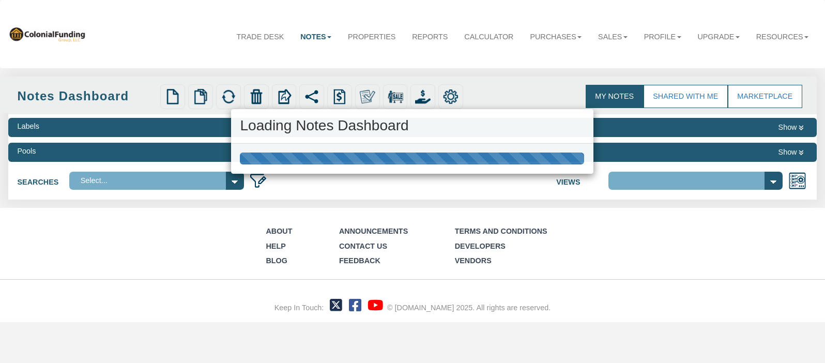
select select "316"
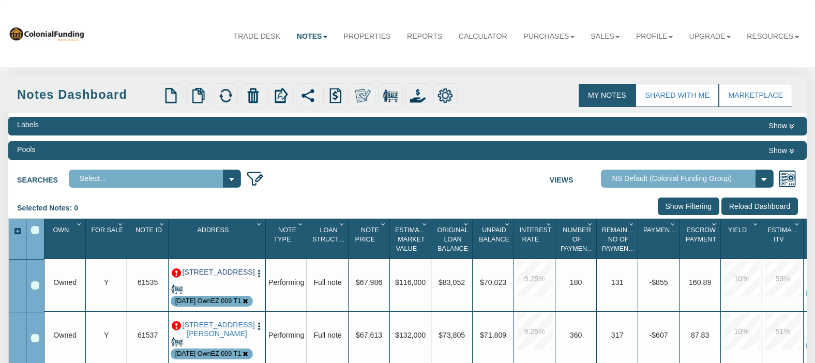
click at [215, 277] on link "[STREET_ADDRESS]" at bounding box center [216, 272] width 69 height 9
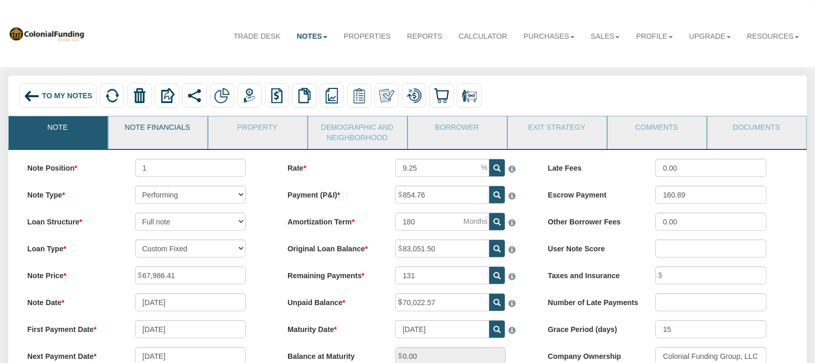
click at [158, 133] on link "Note Financials" at bounding box center [158, 129] width 98 height 26
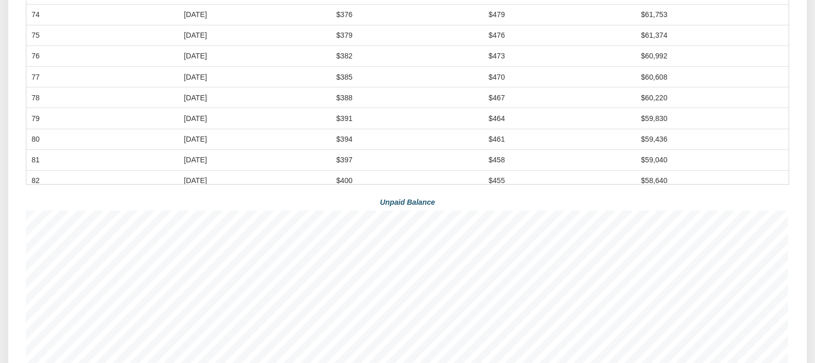
scroll to position [496, 0]
